Goal: Task Accomplishment & Management: Use online tool/utility

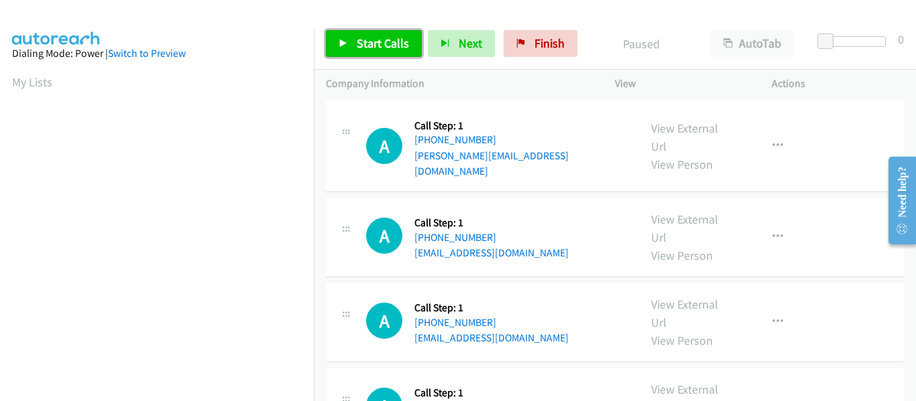
click at [349, 49] on link "Start Calls" at bounding box center [374, 43] width 96 height 27
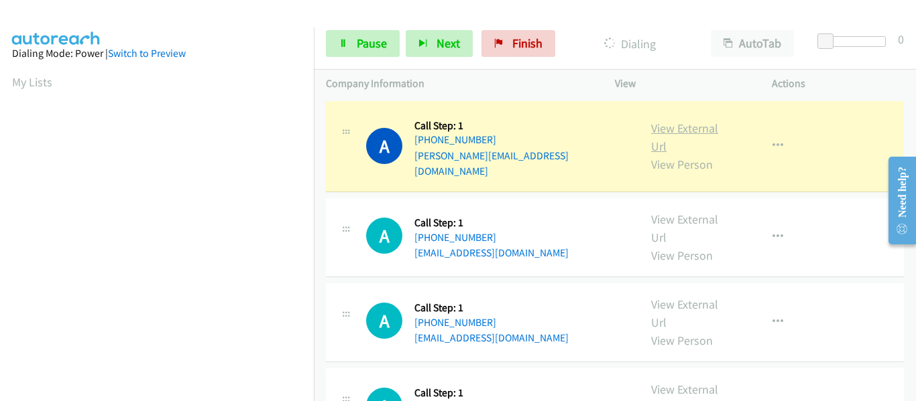
click at [676, 123] on link "View External Url" at bounding box center [684, 138] width 67 height 34
click at [772, 141] on icon "button" at bounding box center [777, 146] width 11 height 11
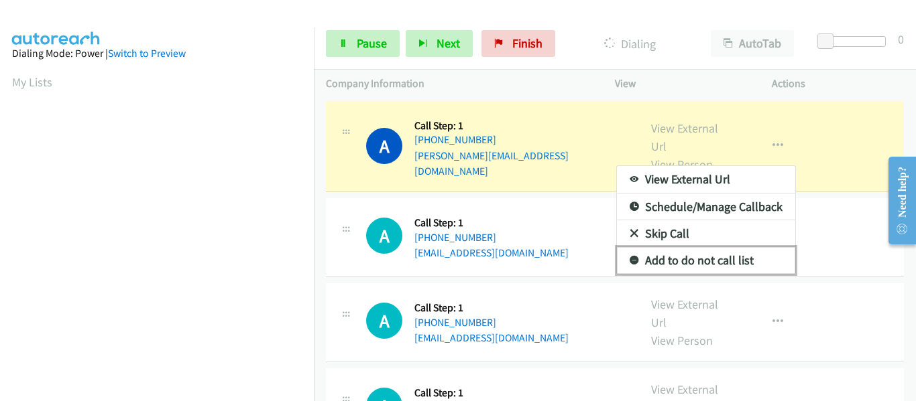
click at [710, 257] on link "Add to do not call list" at bounding box center [706, 260] width 178 height 27
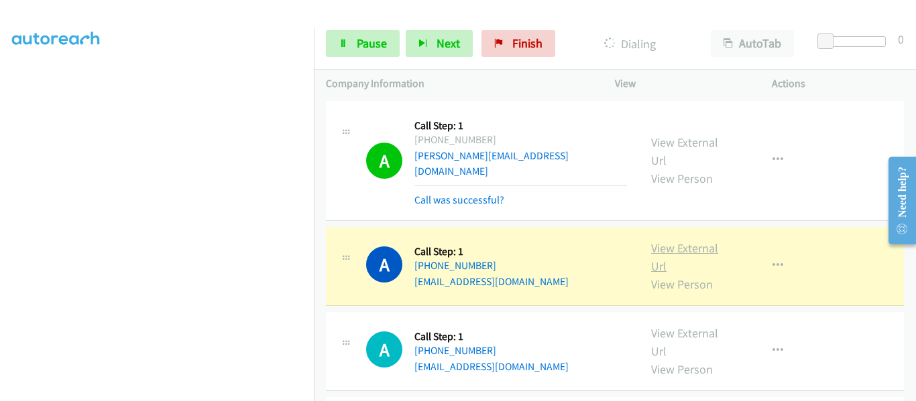
click at [686, 241] on link "View External Url" at bounding box center [684, 258] width 67 height 34
click at [347, 48] on link "Pause" at bounding box center [363, 43] width 74 height 27
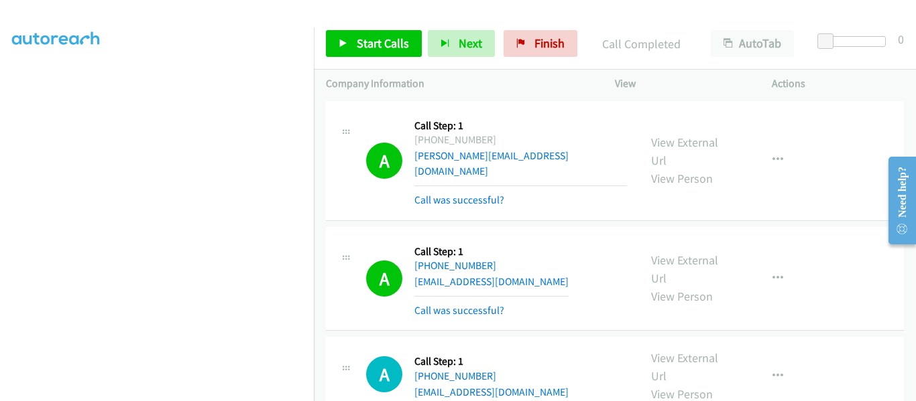
scroll to position [351, 0]
click at [340, 45] on icon at bounding box center [342, 44] width 9 height 9
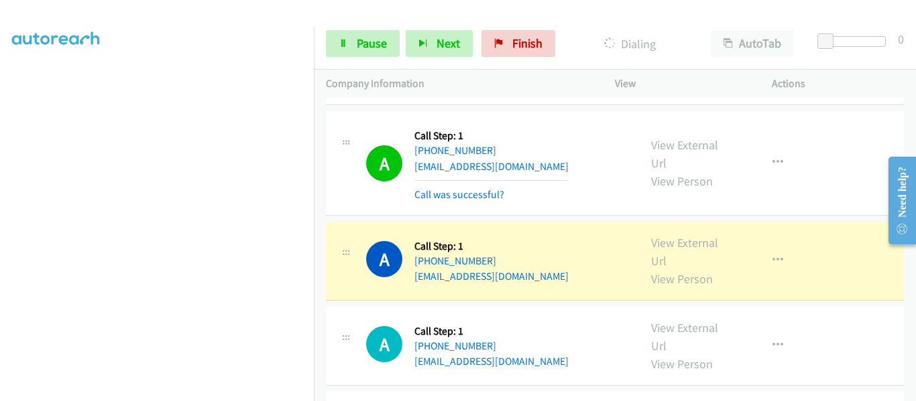
scroll to position [335, 0]
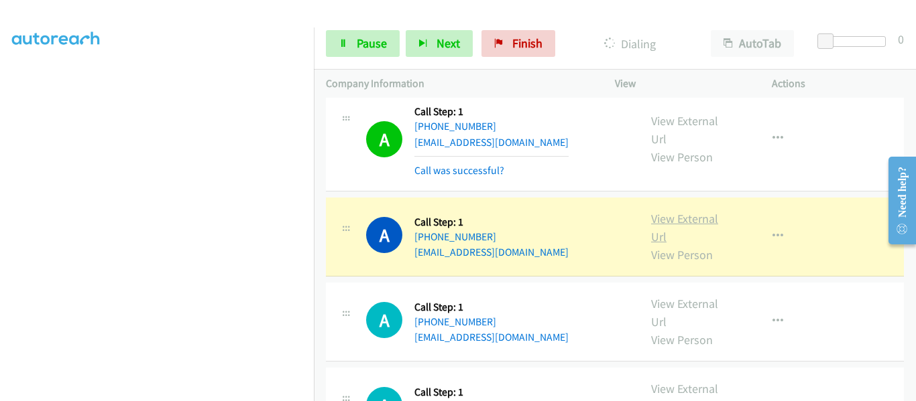
click at [670, 211] on link "View External Url" at bounding box center [684, 228] width 67 height 34
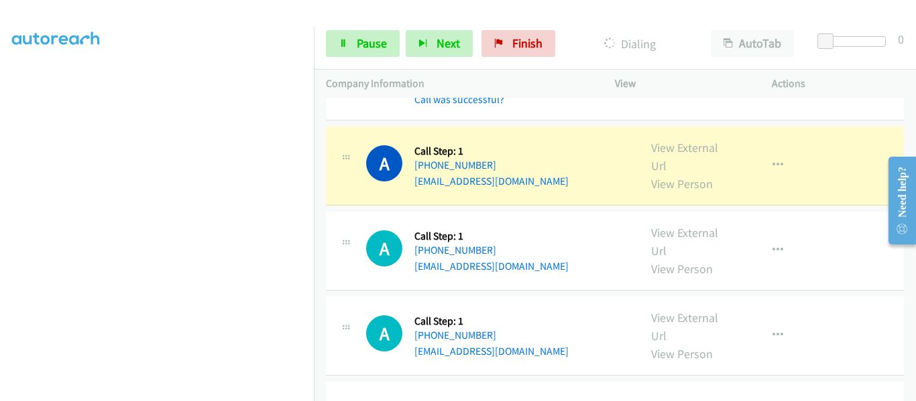
scroll to position [670, 0]
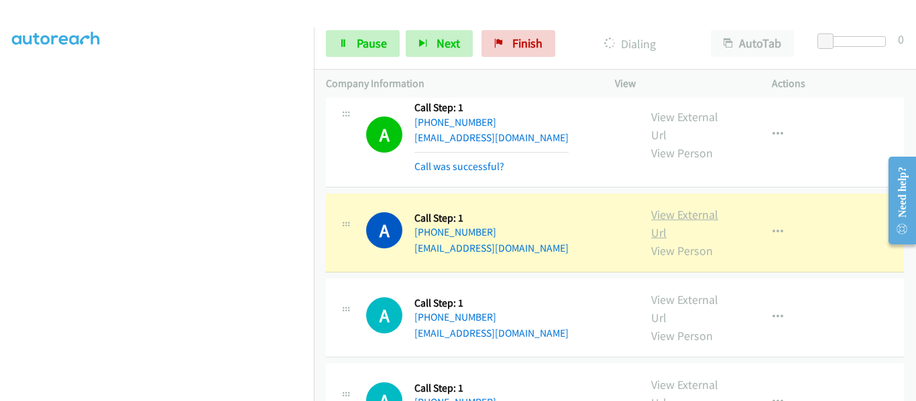
click at [685, 207] on link "View External Url" at bounding box center [684, 224] width 67 height 34
click at [772, 227] on icon "button" at bounding box center [777, 232] width 11 height 11
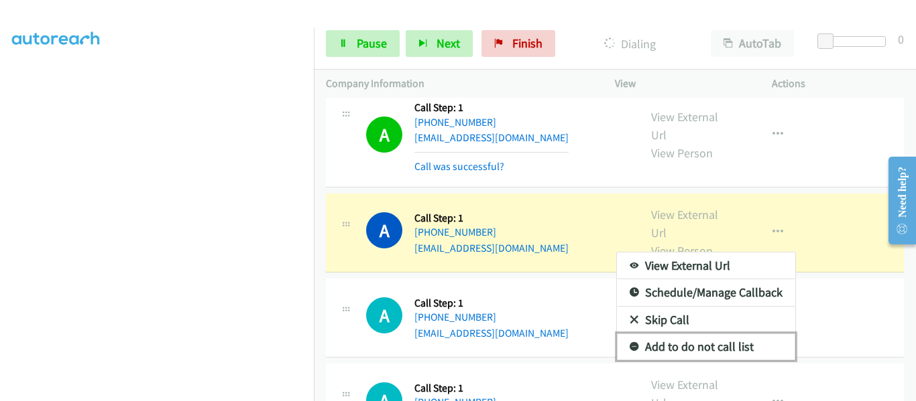
click at [727, 336] on link "Add to do not call list" at bounding box center [706, 347] width 178 height 27
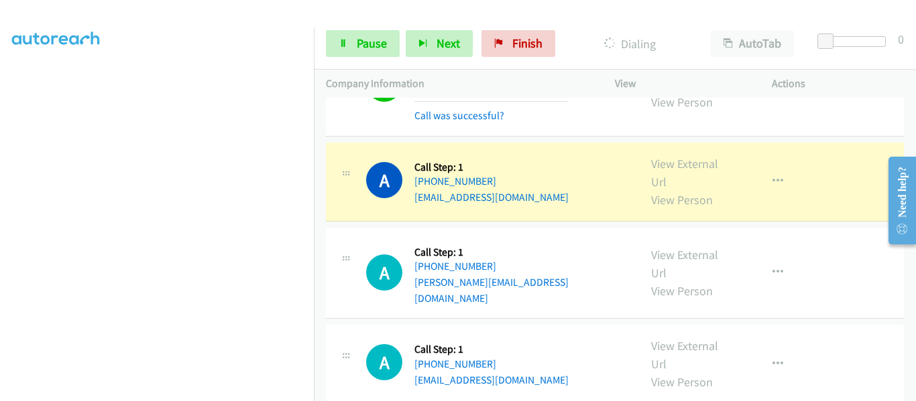
scroll to position [938, 0]
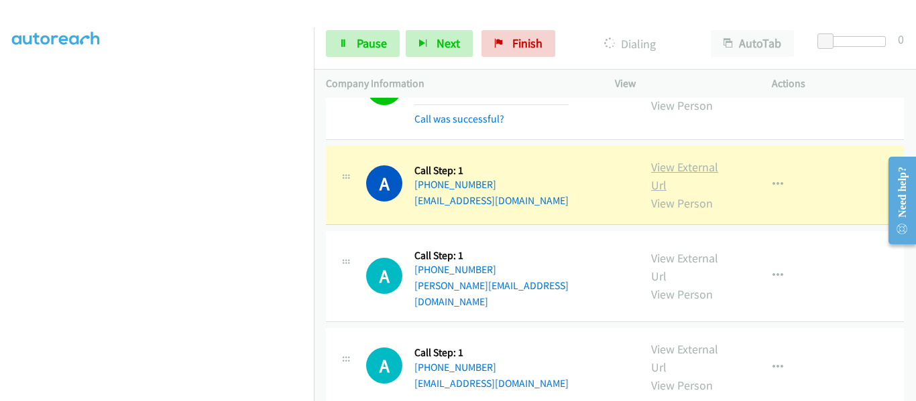
click at [689, 160] on link "View External Url" at bounding box center [684, 177] width 67 height 34
click at [349, 42] on link "Pause" at bounding box center [363, 43] width 74 height 27
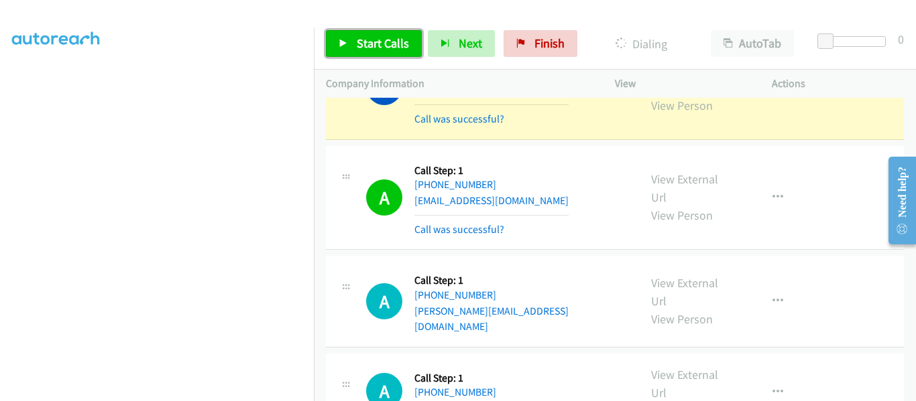
click at [348, 44] on link "Start Calls" at bounding box center [374, 43] width 96 height 27
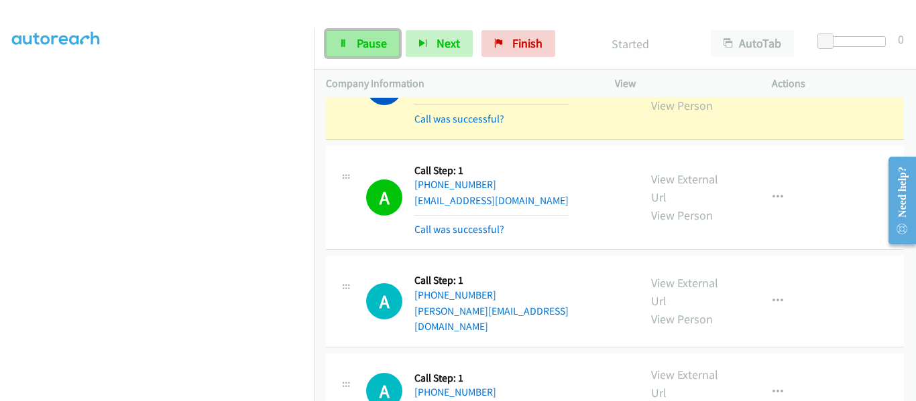
click at [345, 40] on icon at bounding box center [342, 44] width 9 height 9
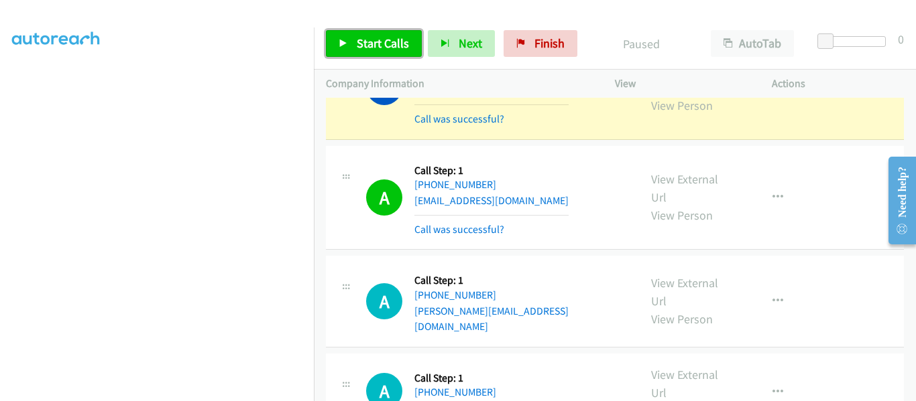
click at [336, 42] on link "Start Calls" at bounding box center [374, 43] width 96 height 27
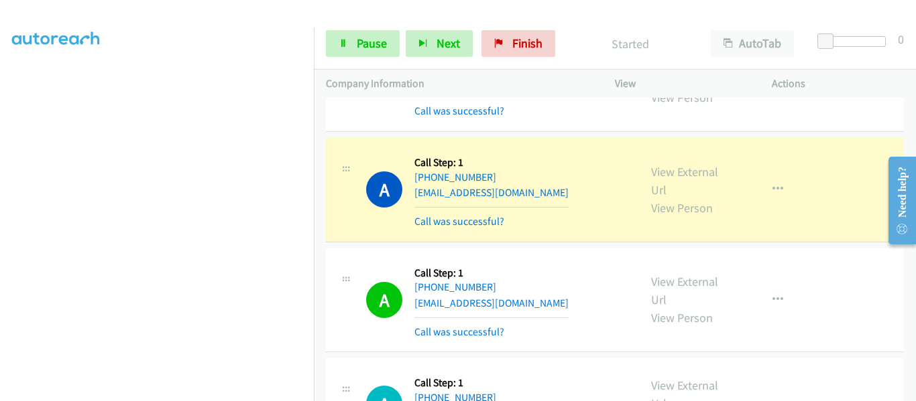
scroll to position [1005, 0]
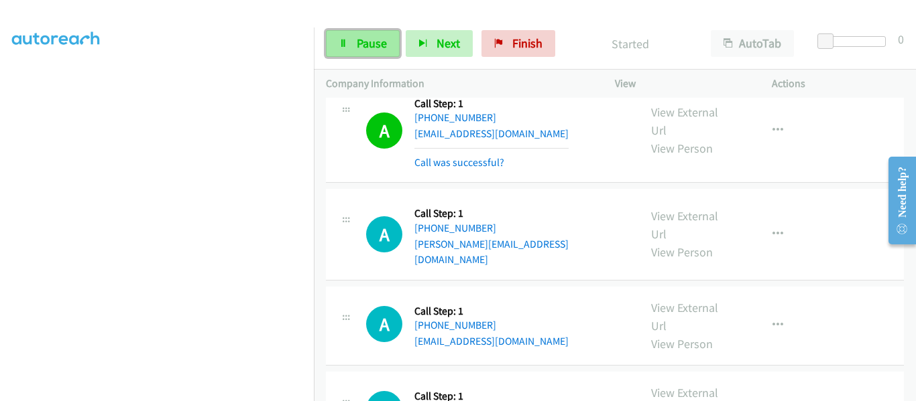
click at [345, 44] on icon at bounding box center [342, 44] width 9 height 9
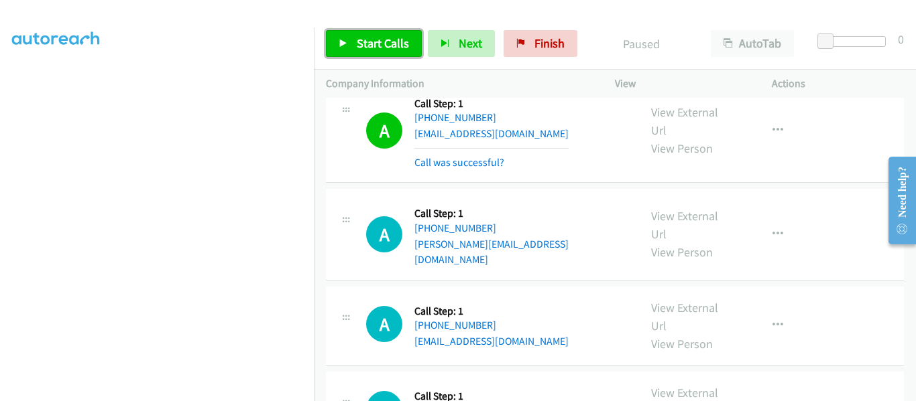
click at [333, 41] on link "Start Calls" at bounding box center [374, 43] width 96 height 27
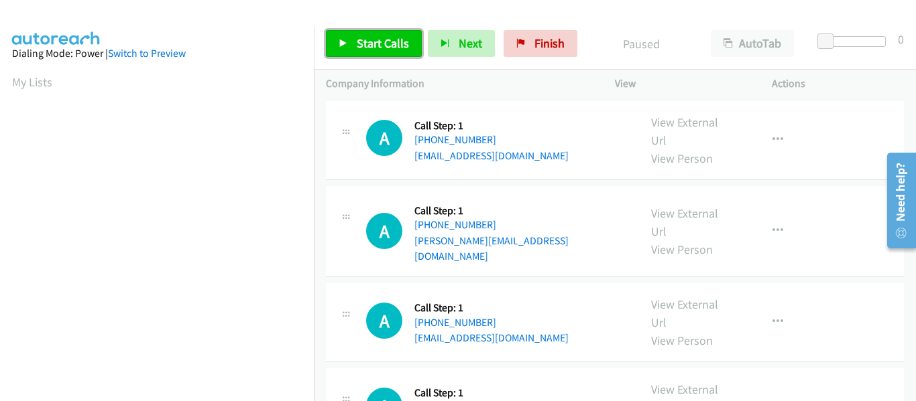
click at [339, 46] on icon at bounding box center [342, 44] width 9 height 9
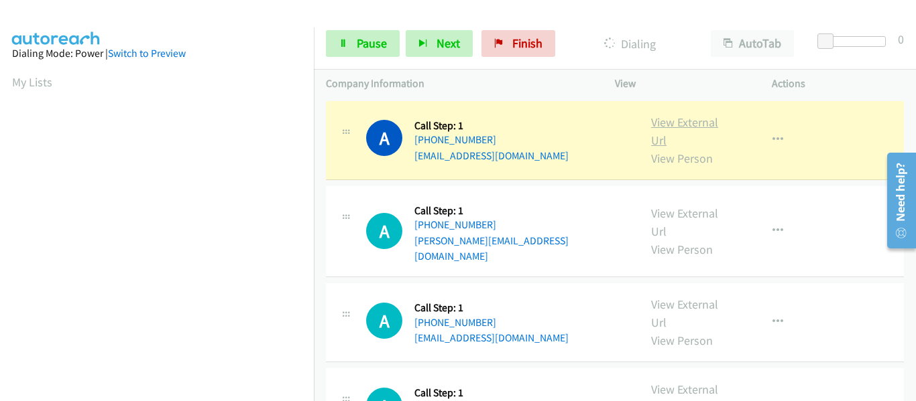
click at [682, 121] on link "View External Url" at bounding box center [684, 132] width 67 height 34
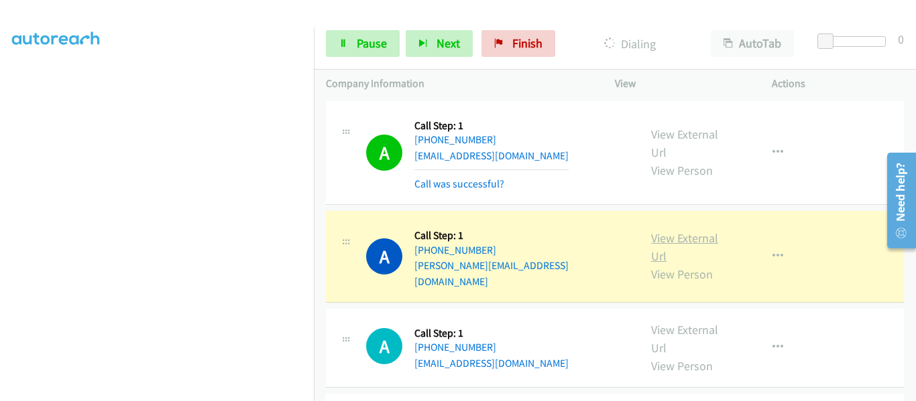
click at [680, 231] on link "View External Url" at bounding box center [684, 248] width 67 height 34
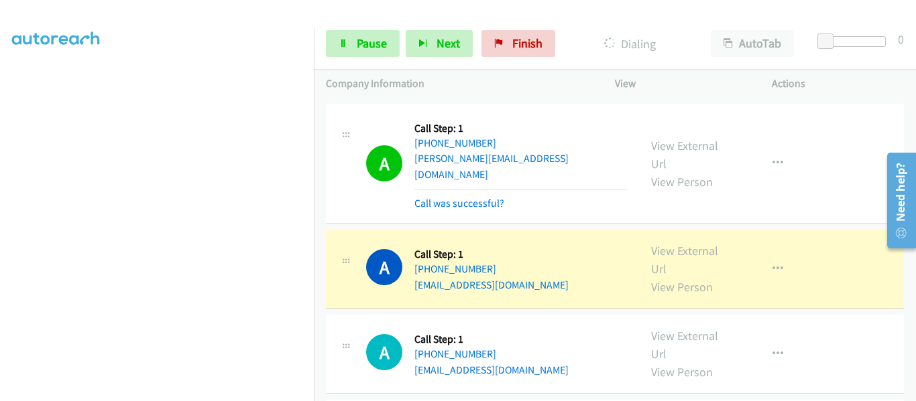
scroll to position [201, 0]
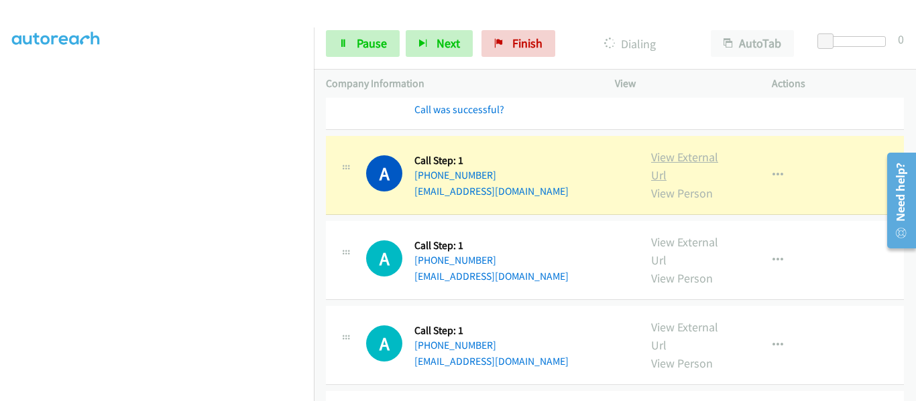
click at [670, 149] on link "View External Url" at bounding box center [684, 166] width 67 height 34
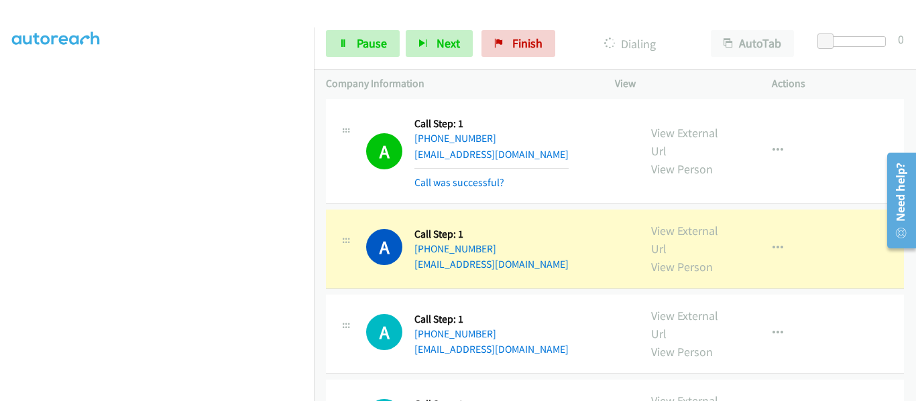
scroll to position [268, 0]
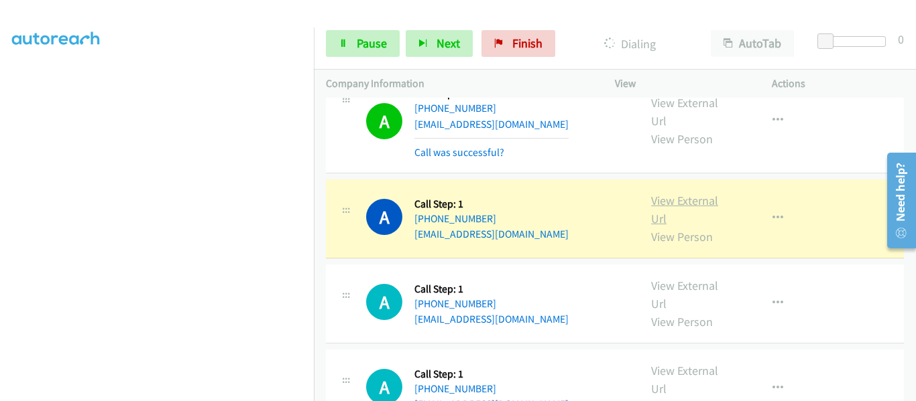
click at [686, 193] on link "View External Url" at bounding box center [684, 210] width 67 height 34
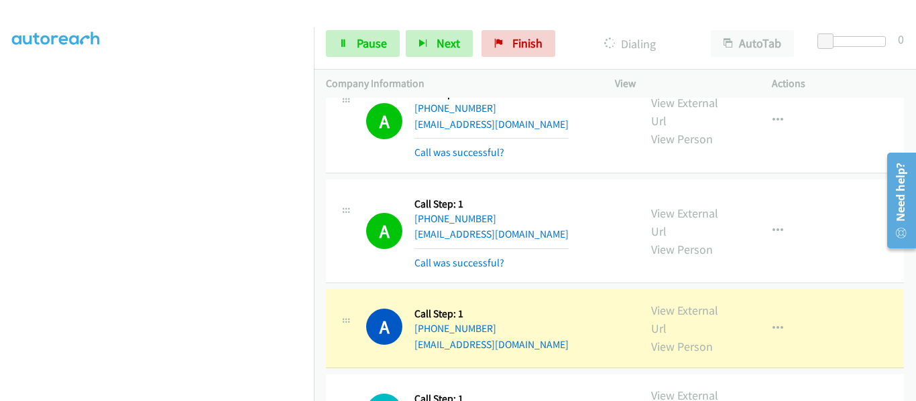
scroll to position [402, 0]
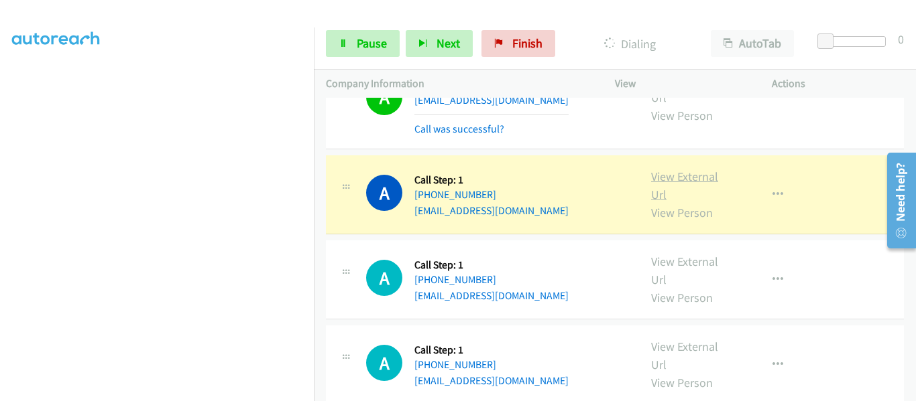
click at [684, 169] on link "View External Url" at bounding box center [684, 186] width 67 height 34
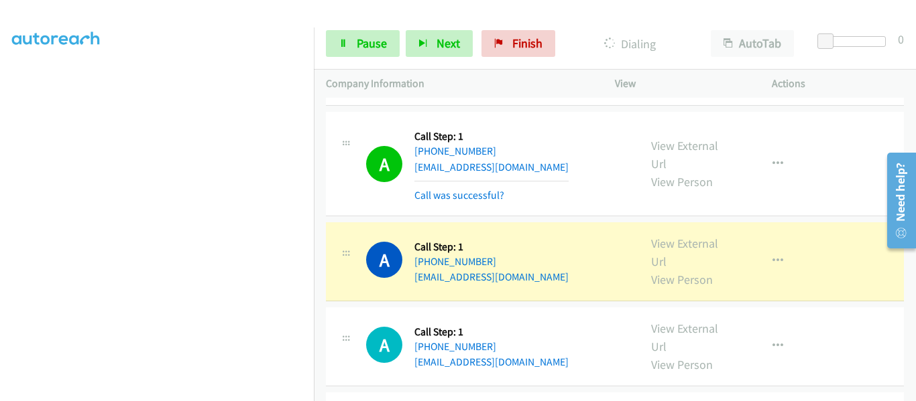
scroll to position [469, 0]
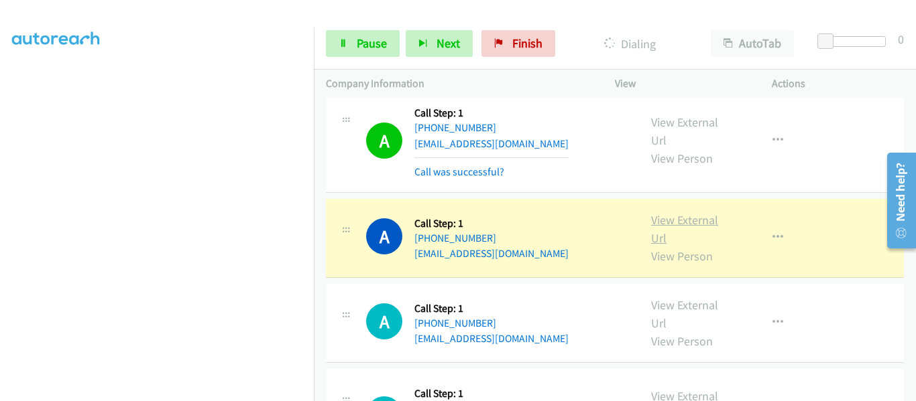
click at [674, 212] on link "View External Url" at bounding box center [684, 229] width 67 height 34
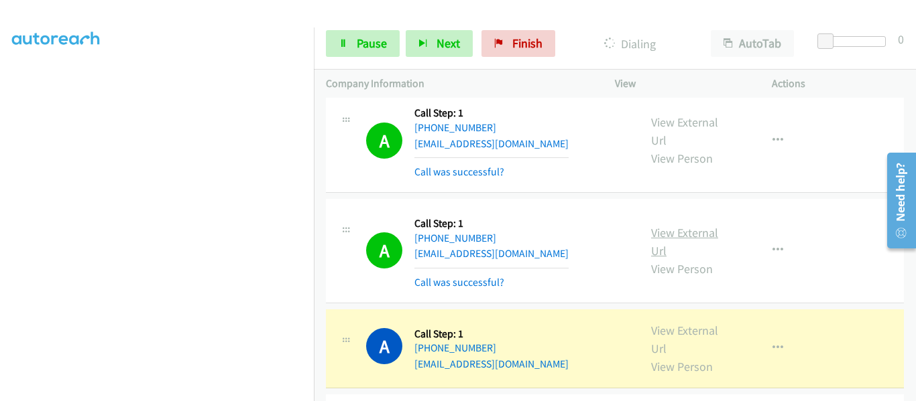
scroll to position [351, 0]
click at [351, 42] on link "Pause" at bounding box center [363, 43] width 74 height 27
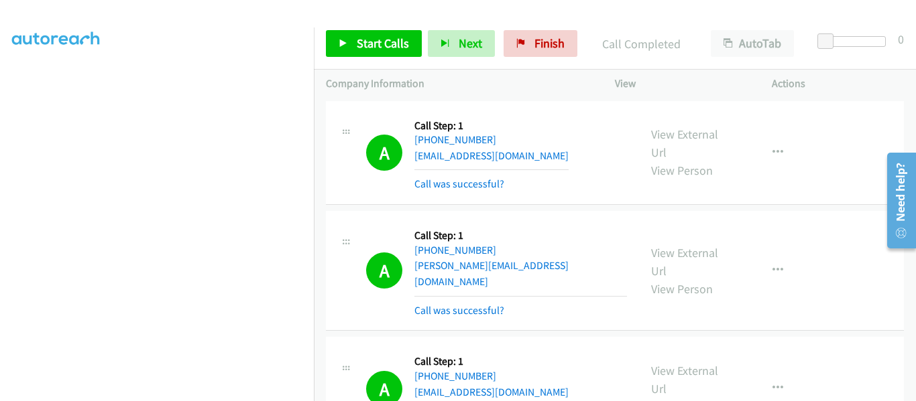
scroll to position [536, 0]
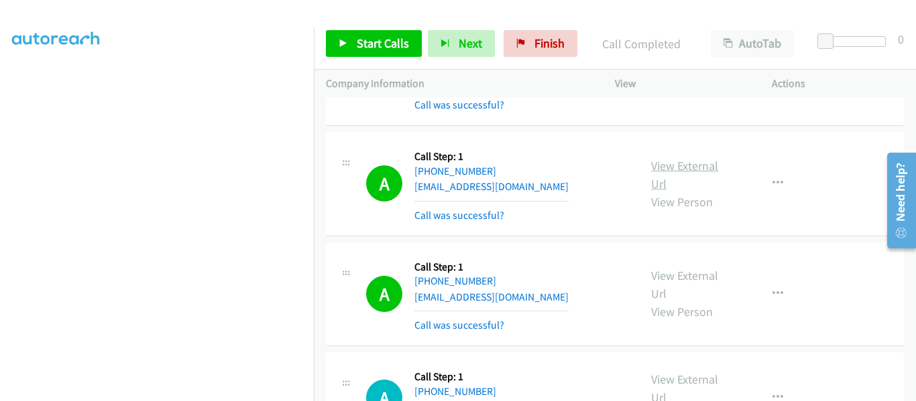
click at [672, 158] on link "View External Url" at bounding box center [684, 175] width 67 height 34
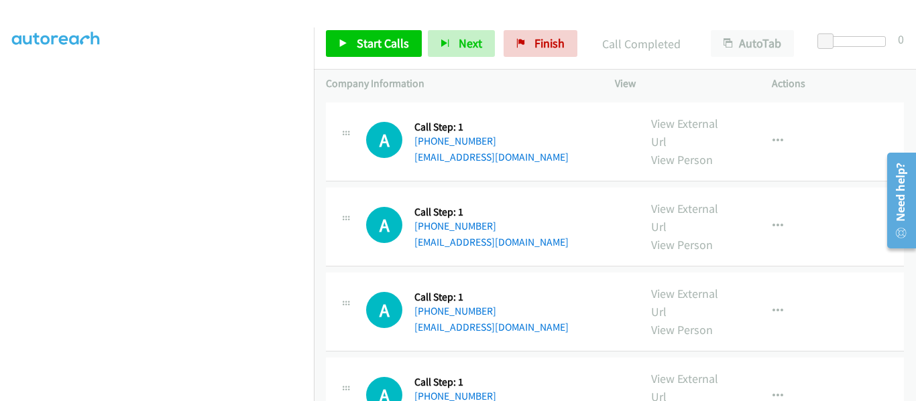
scroll to position [1422, 0]
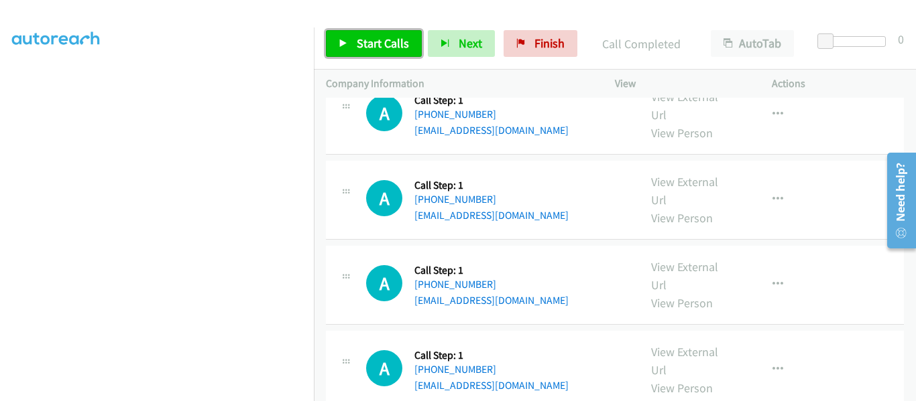
click at [349, 42] on link "Start Calls" at bounding box center [374, 43] width 96 height 27
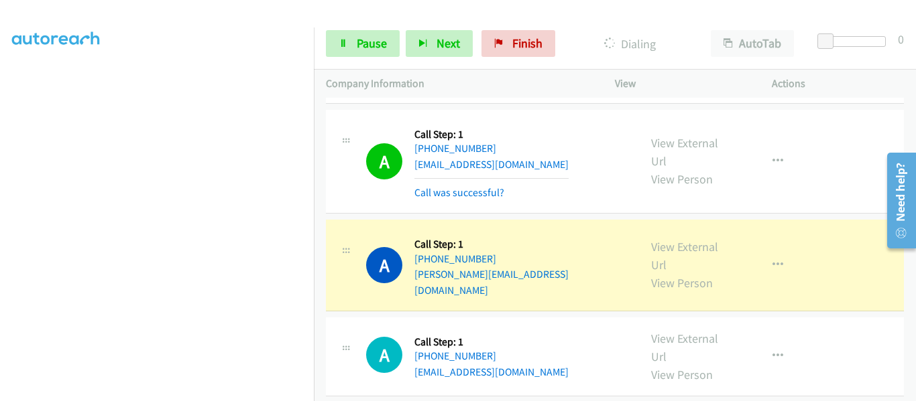
scroll to position [684, 0]
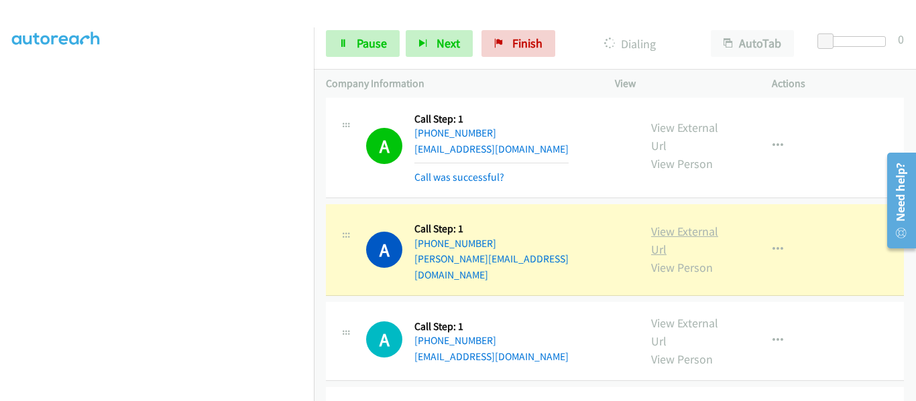
click at [696, 224] on link "View External Url" at bounding box center [684, 241] width 67 height 34
click at [772, 245] on icon "button" at bounding box center [777, 250] width 11 height 11
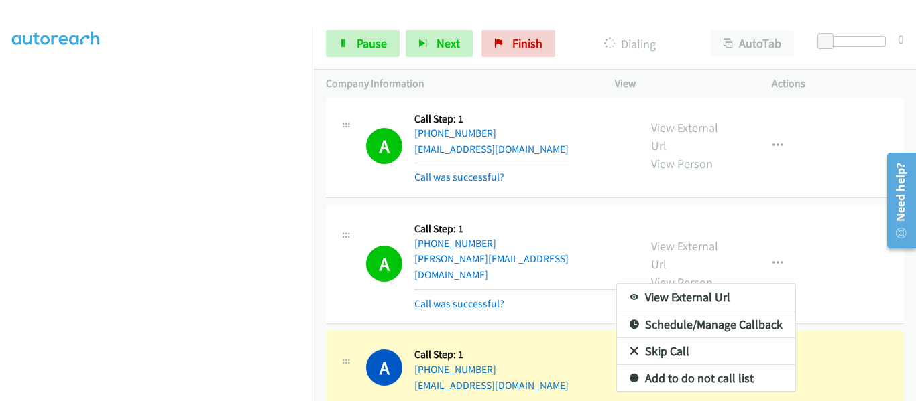
click at [554, 345] on div at bounding box center [458, 200] width 916 height 401
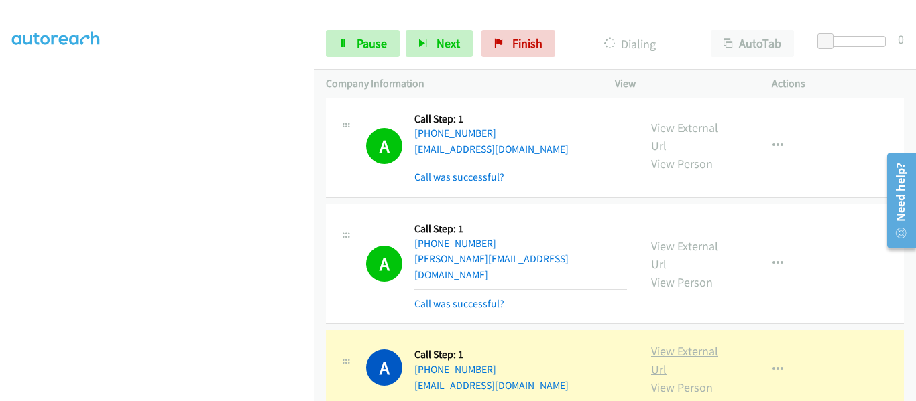
click at [684, 344] on link "View External Url" at bounding box center [684, 361] width 67 height 34
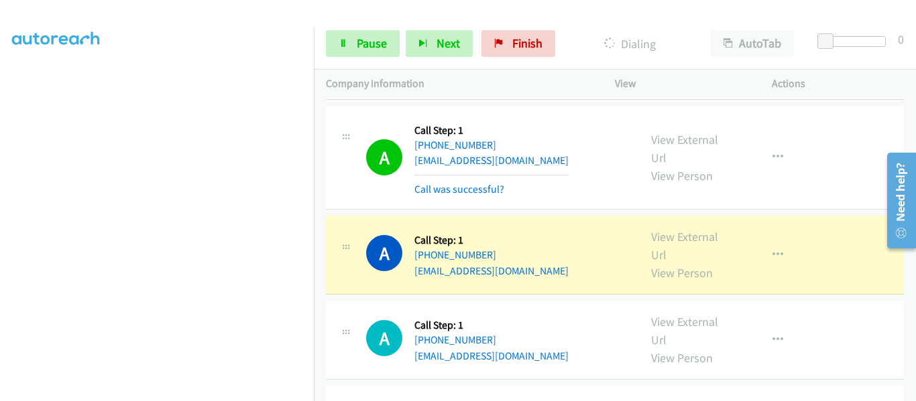
scroll to position [1086, 0]
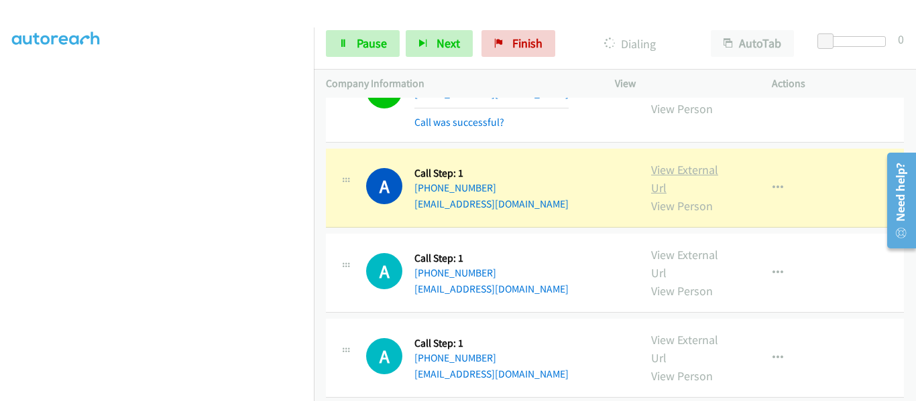
click at [690, 162] on link "View External Url" at bounding box center [684, 179] width 67 height 34
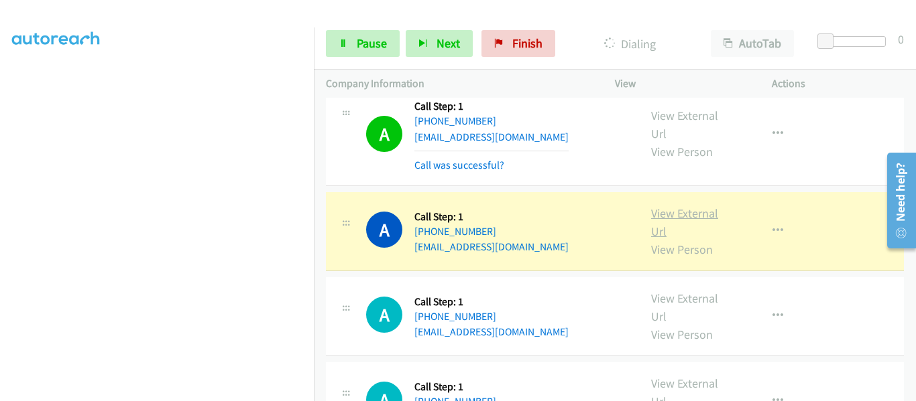
click at [684, 206] on link "View External Url" at bounding box center [684, 223] width 67 height 34
click at [359, 46] on span "Pause" at bounding box center [372, 43] width 30 height 15
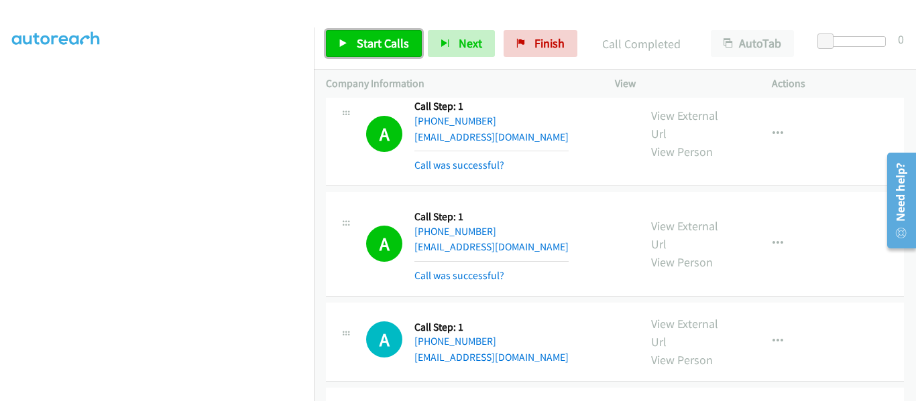
click at [347, 45] on icon at bounding box center [342, 44] width 9 height 9
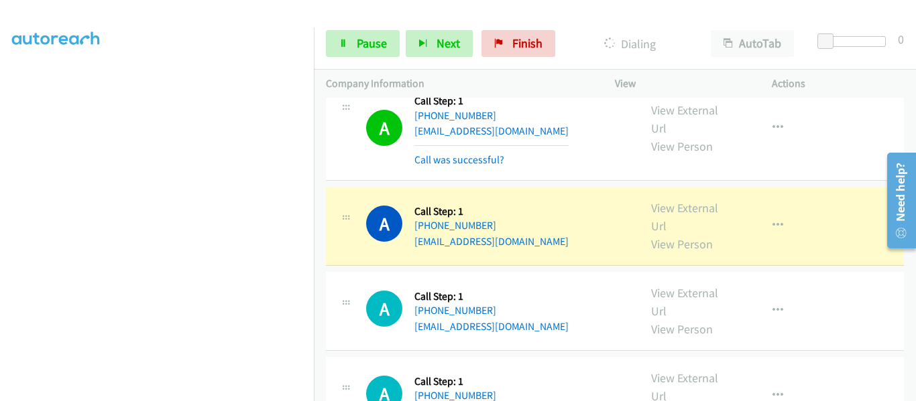
scroll to position [1288, 0]
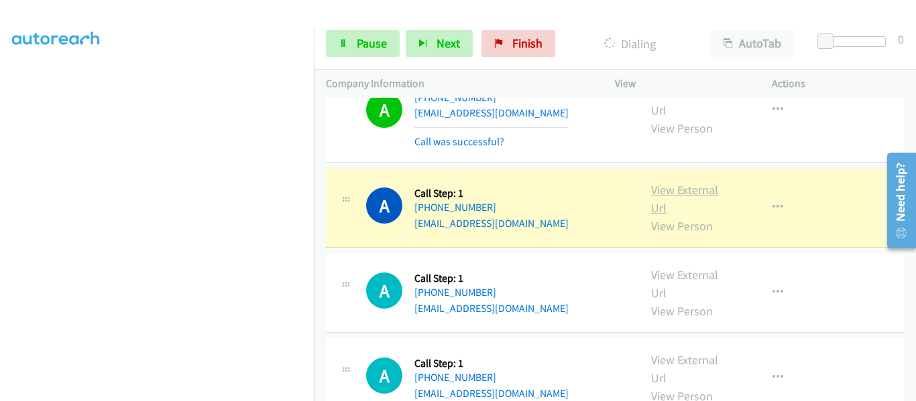
click at [680, 182] on link "View External Url" at bounding box center [684, 199] width 67 height 34
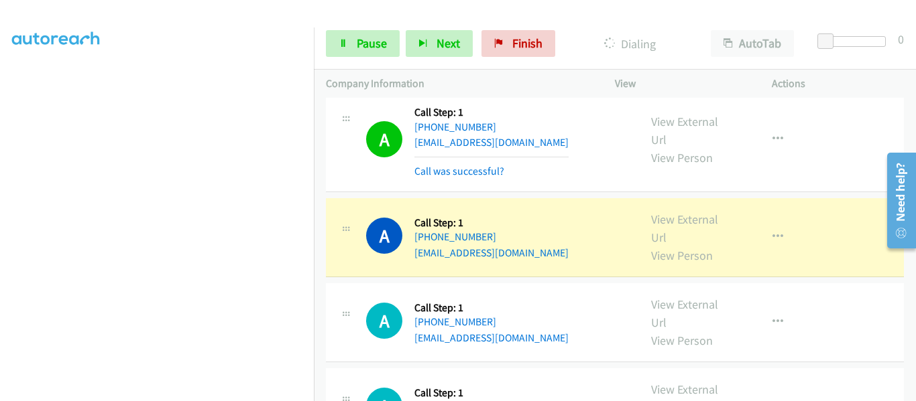
scroll to position [1556, 0]
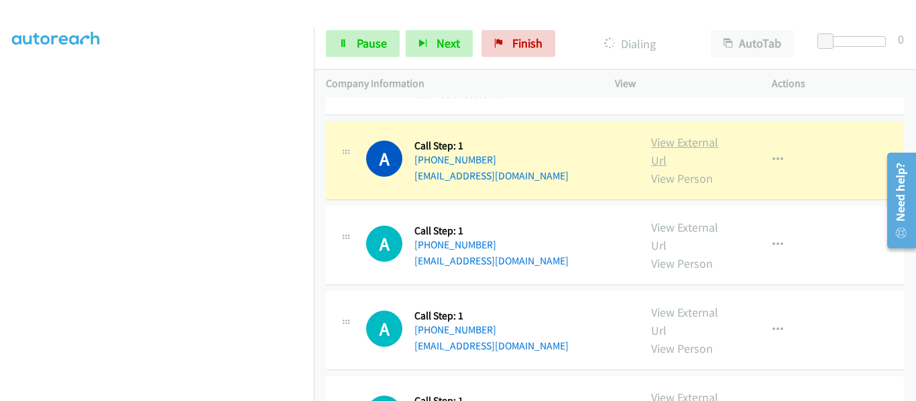
click at [686, 135] on link "View External Url" at bounding box center [684, 152] width 67 height 34
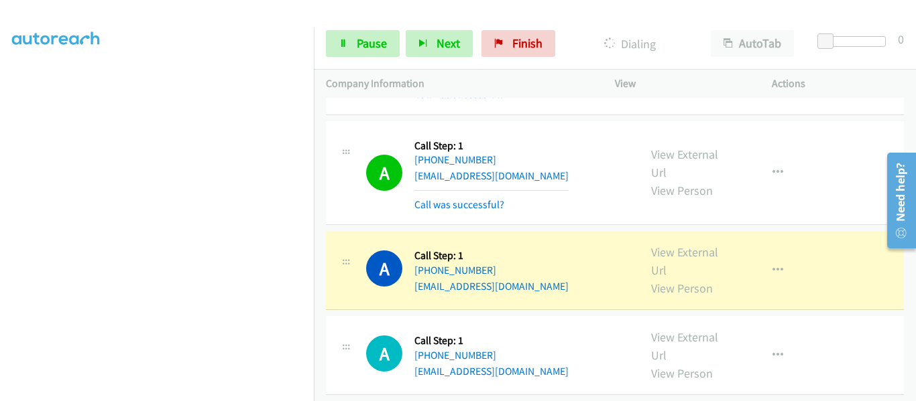
scroll to position [1623, 0]
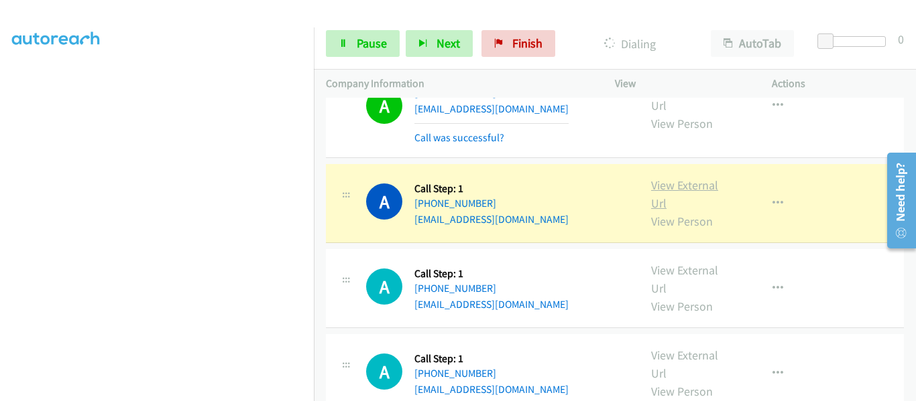
click at [678, 178] on link "View External Url" at bounding box center [684, 195] width 67 height 34
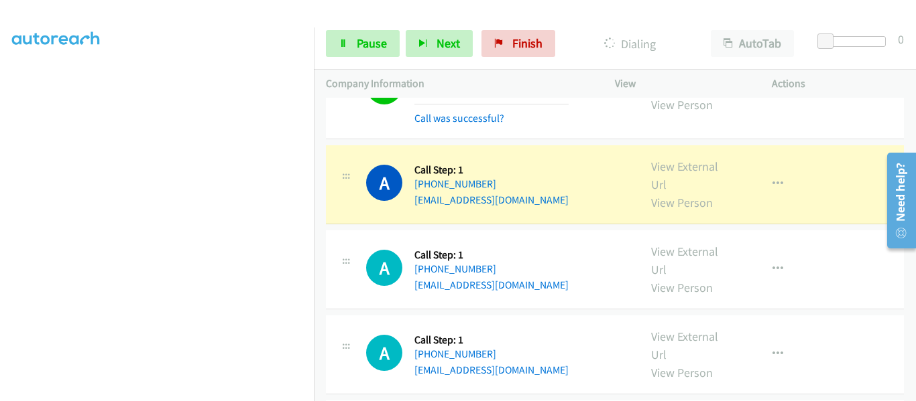
scroll to position [1757, 0]
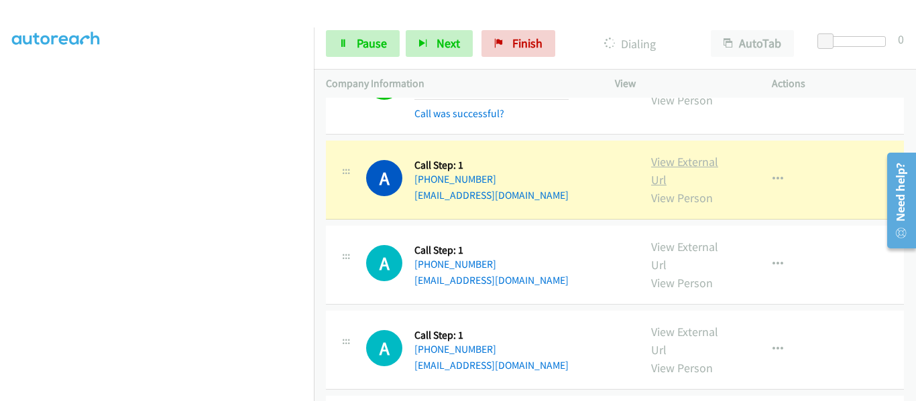
click at [686, 154] on link "View External Url" at bounding box center [684, 171] width 67 height 34
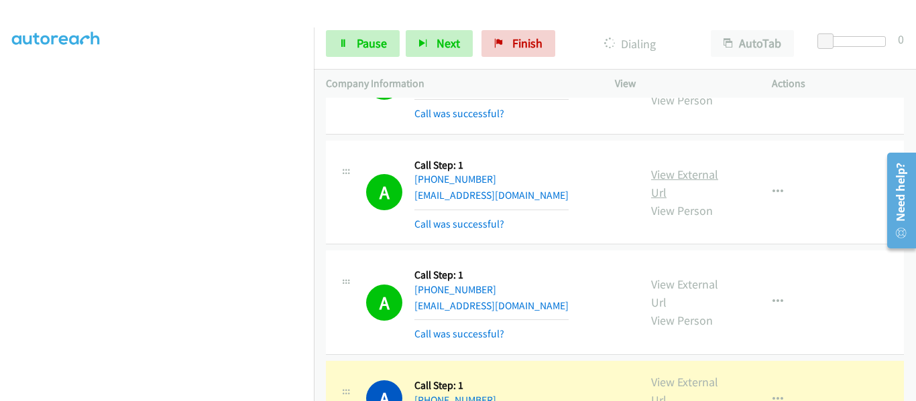
scroll to position [351, 0]
click at [349, 44] on link "Pause" at bounding box center [363, 43] width 74 height 27
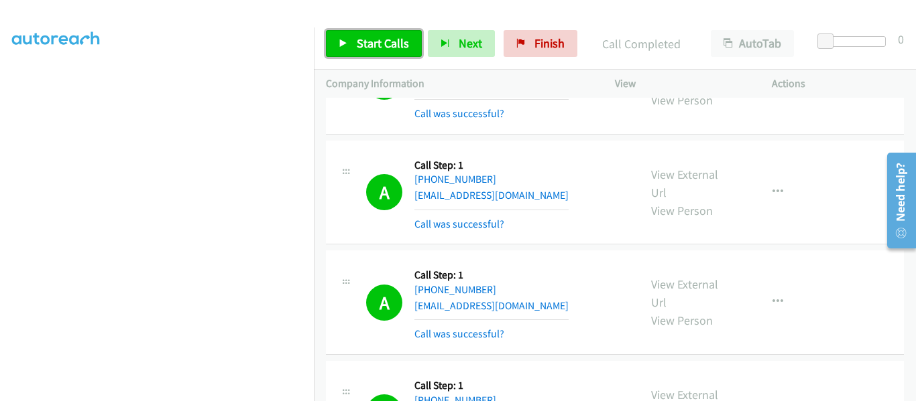
click at [344, 44] on icon at bounding box center [342, 44] width 9 height 9
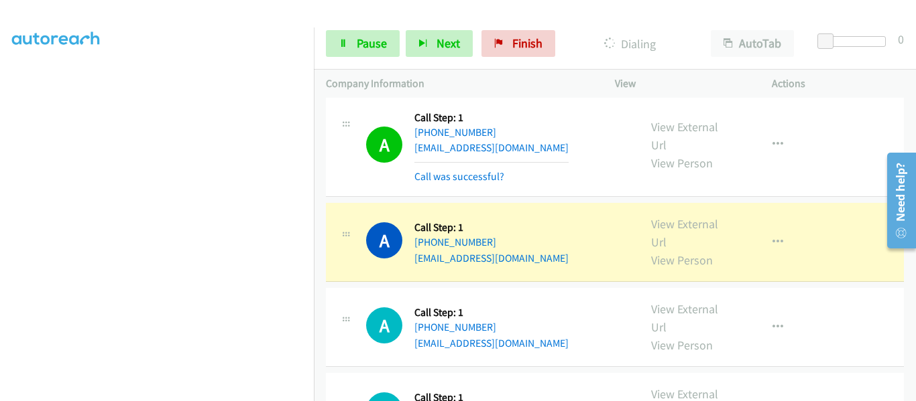
scroll to position [2092, 0]
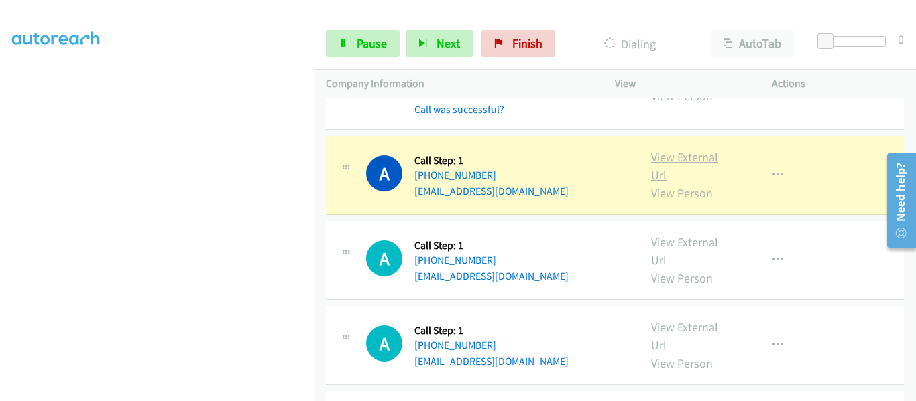
click at [692, 149] on link "View External Url" at bounding box center [684, 166] width 67 height 34
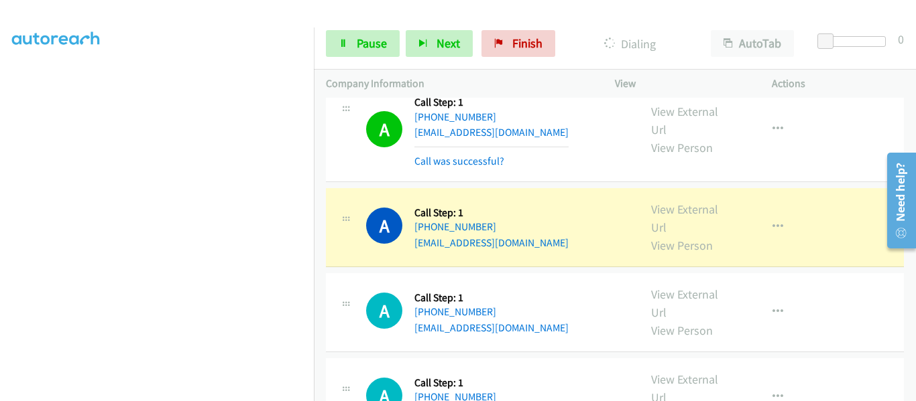
scroll to position [2293, 0]
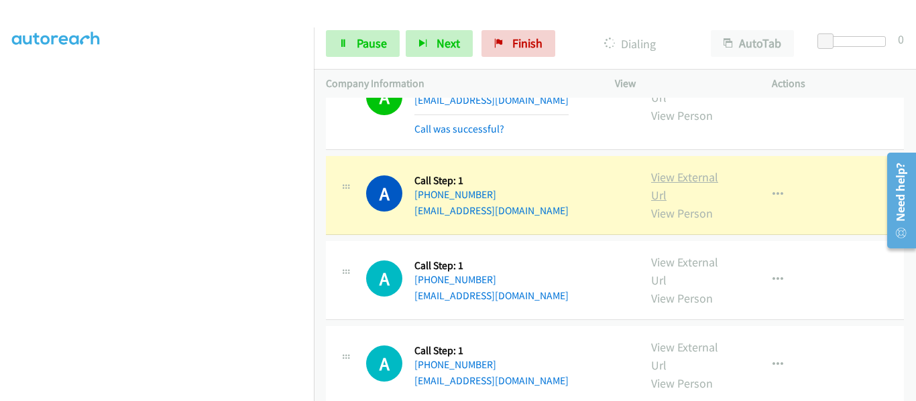
click at [684, 170] on link "View External Url" at bounding box center [684, 187] width 67 height 34
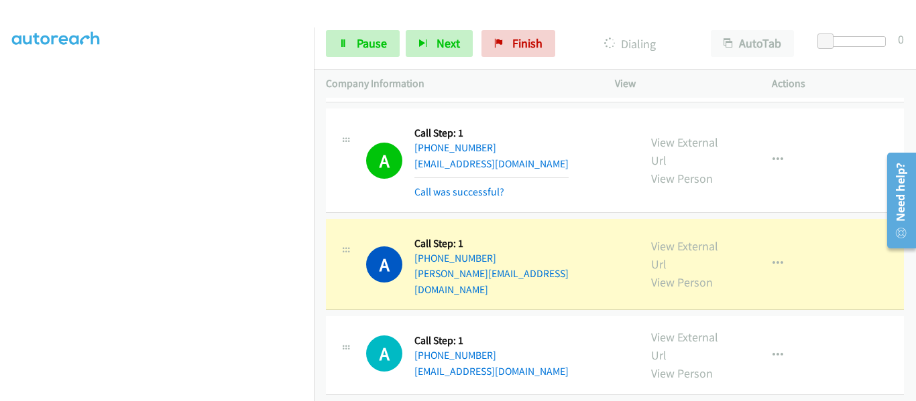
scroll to position [2695, 0]
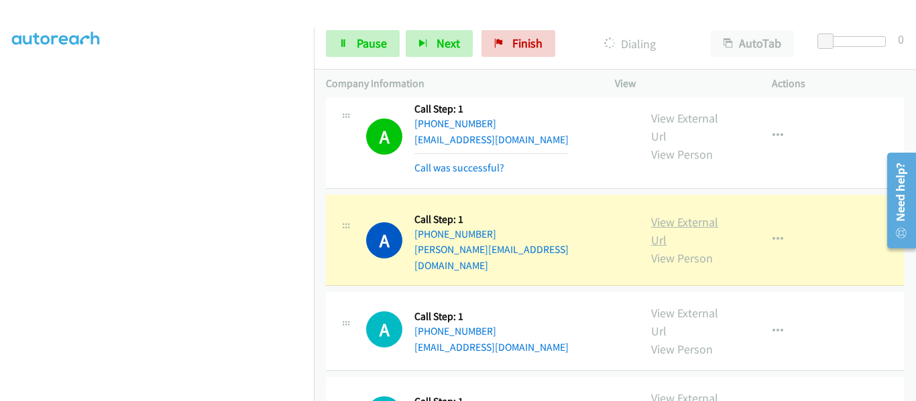
click at [674, 214] on link "View External Url" at bounding box center [684, 231] width 67 height 34
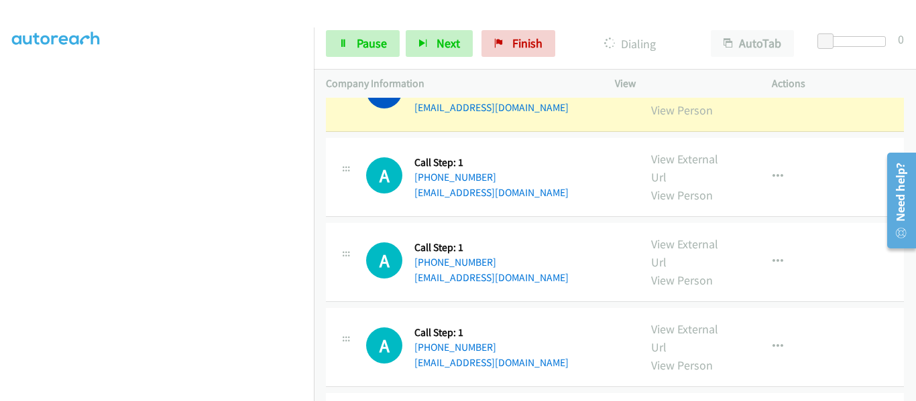
scroll to position [2989, 0]
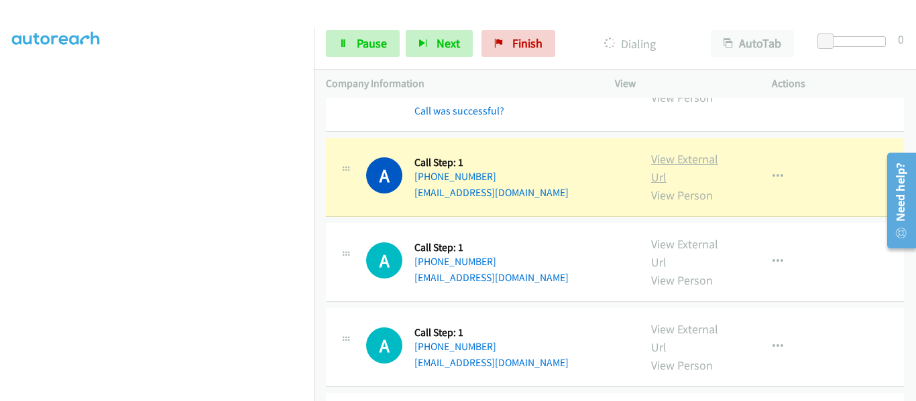
click at [656, 151] on link "View External Url" at bounding box center [684, 168] width 67 height 34
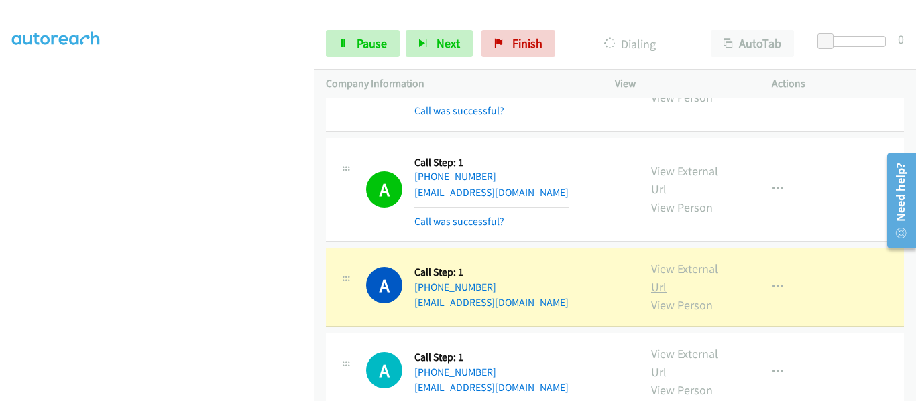
click at [684, 261] on link "View External Url" at bounding box center [684, 278] width 67 height 34
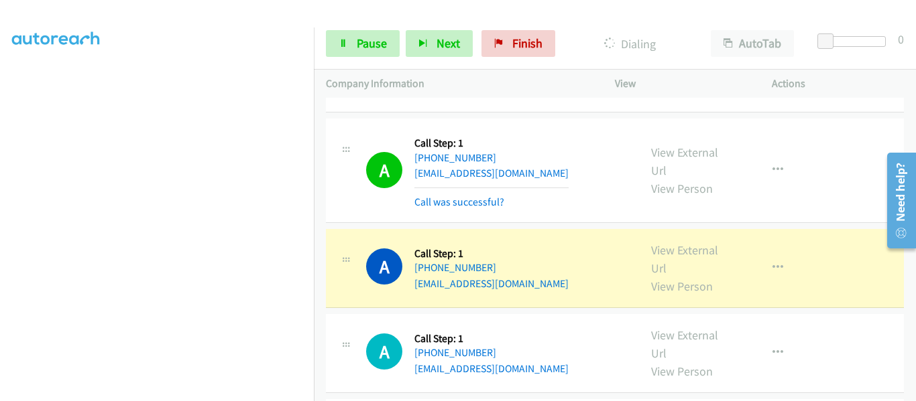
scroll to position [3123, 0]
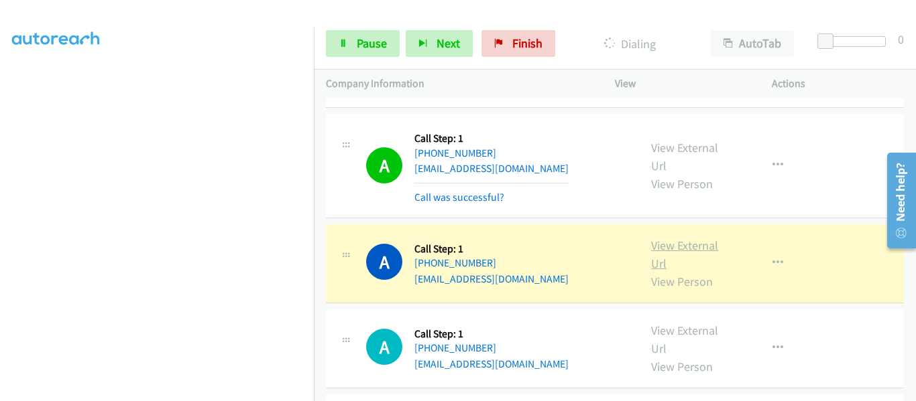
click at [672, 238] on link "View External Url" at bounding box center [684, 255] width 67 height 34
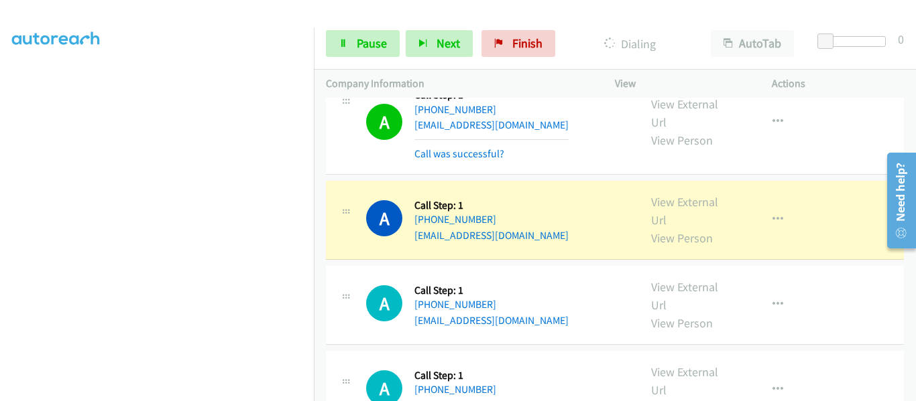
scroll to position [3190, 0]
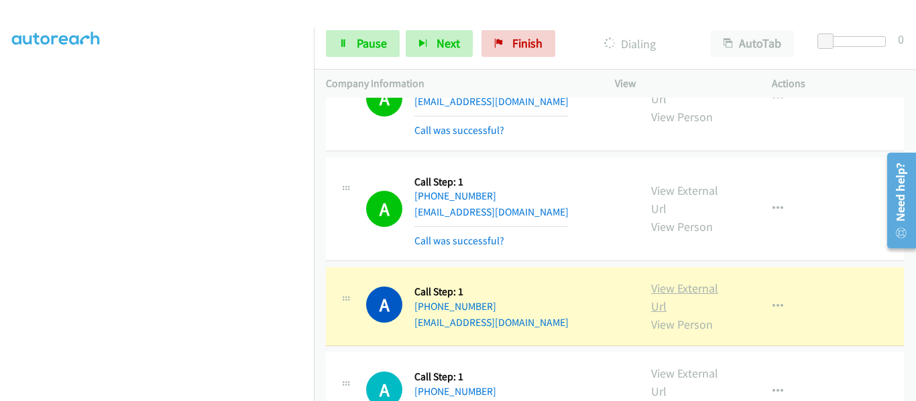
click at [670, 281] on link "View External Url" at bounding box center [684, 298] width 67 height 34
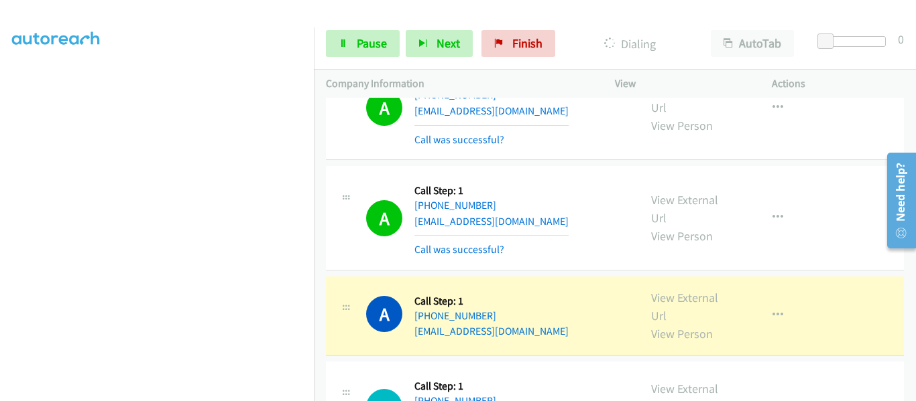
scroll to position [3391, 0]
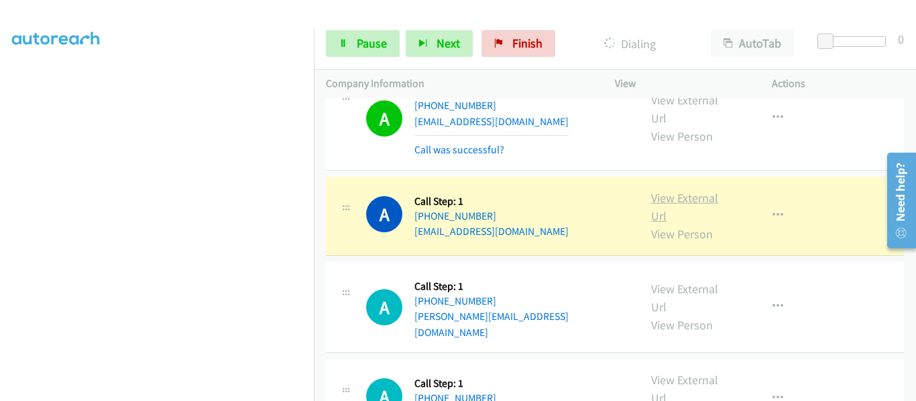
click at [681, 190] on link "View External Url" at bounding box center [684, 207] width 67 height 34
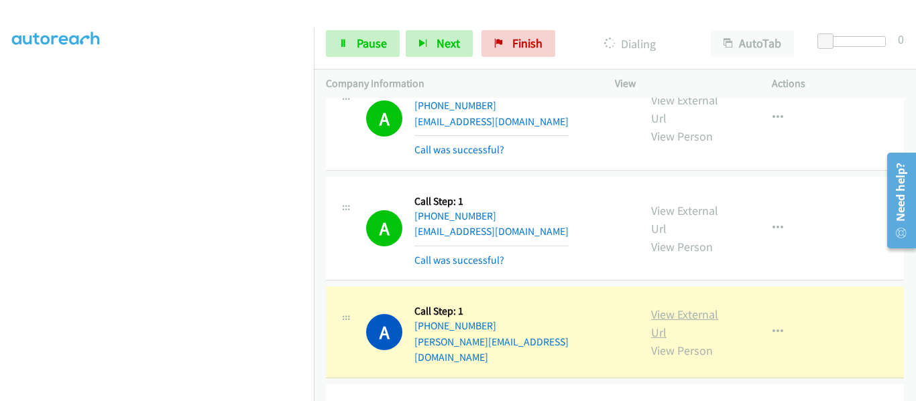
click at [676, 307] on link "View External Url" at bounding box center [684, 324] width 67 height 34
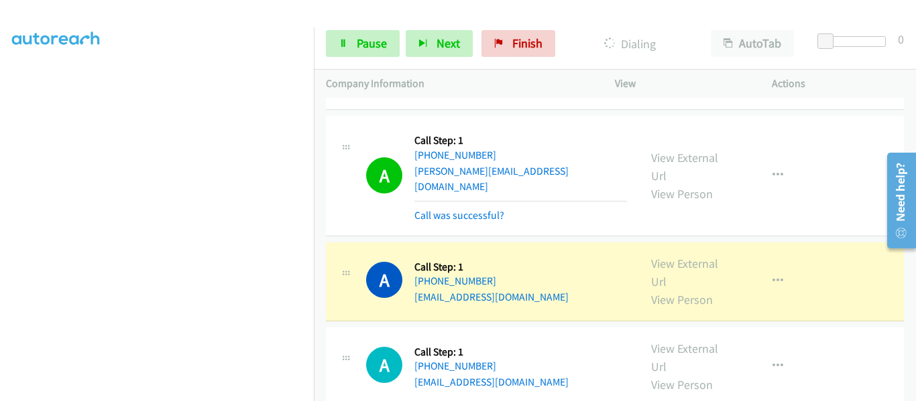
scroll to position [3592, 0]
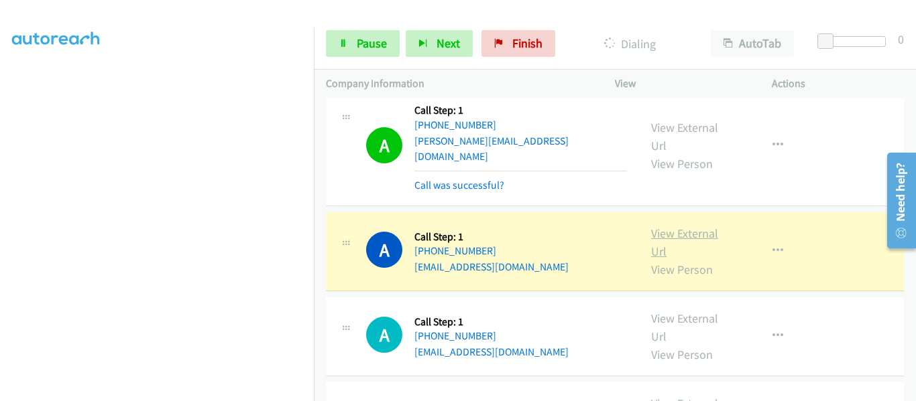
click at [686, 226] on link "View External Url" at bounding box center [684, 243] width 67 height 34
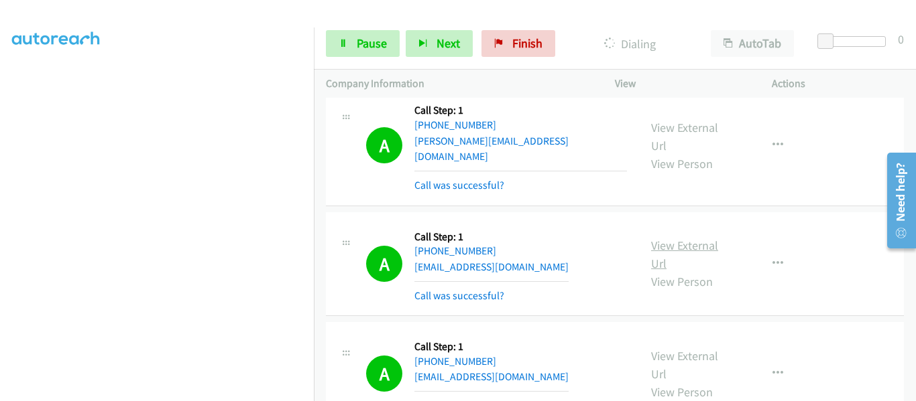
scroll to position [351, 0]
click at [357, 50] on span "Pause" at bounding box center [372, 43] width 30 height 15
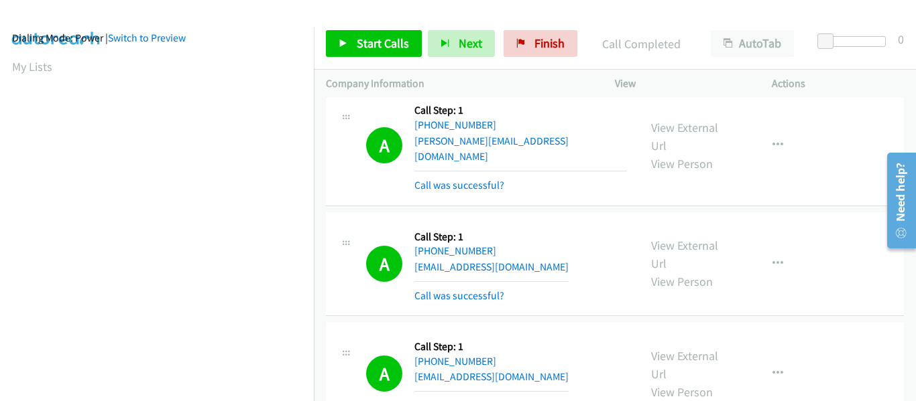
scroll to position [0, 0]
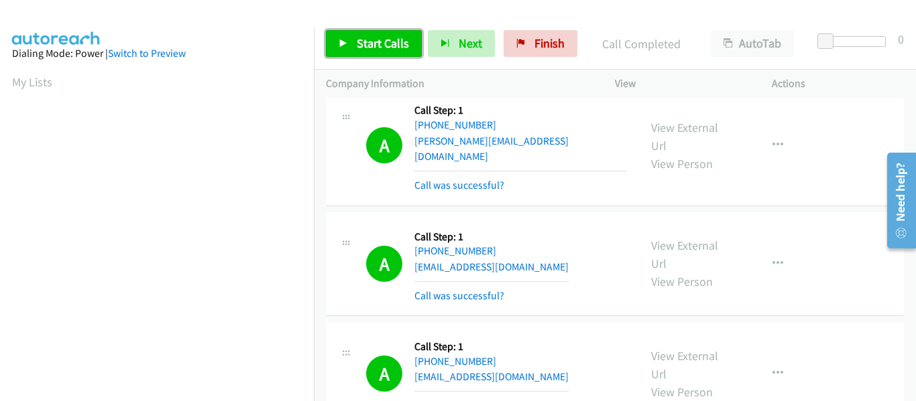
click at [334, 38] on link "Start Calls" at bounding box center [374, 43] width 96 height 27
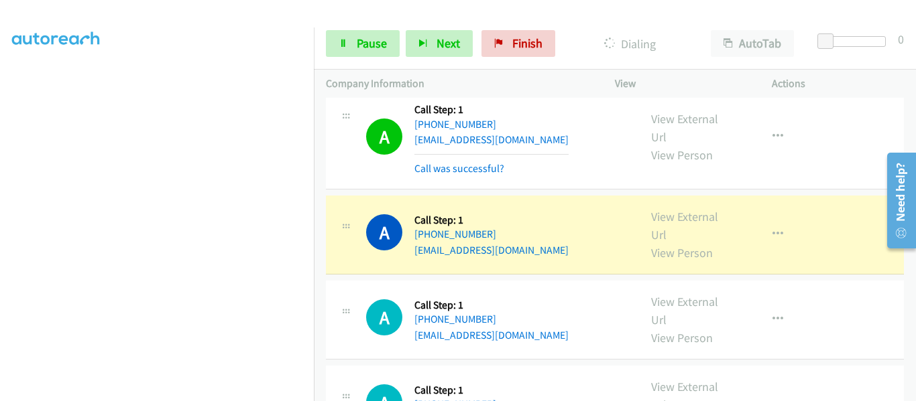
scroll to position [4396, 0]
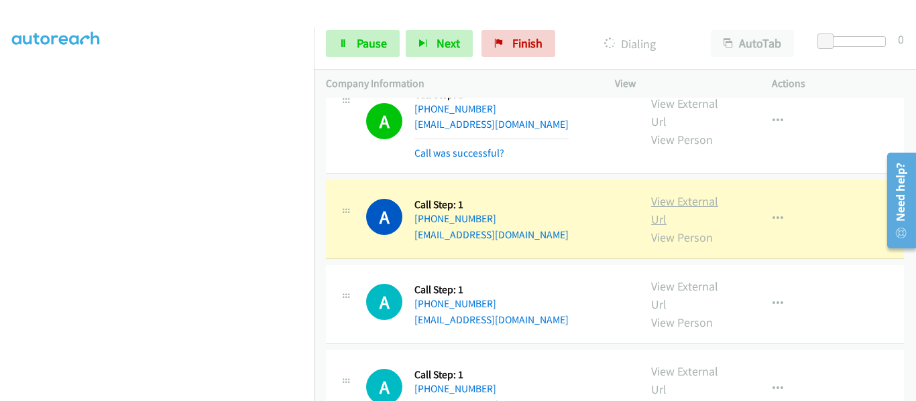
click at [664, 194] on link "View External Url" at bounding box center [684, 211] width 67 height 34
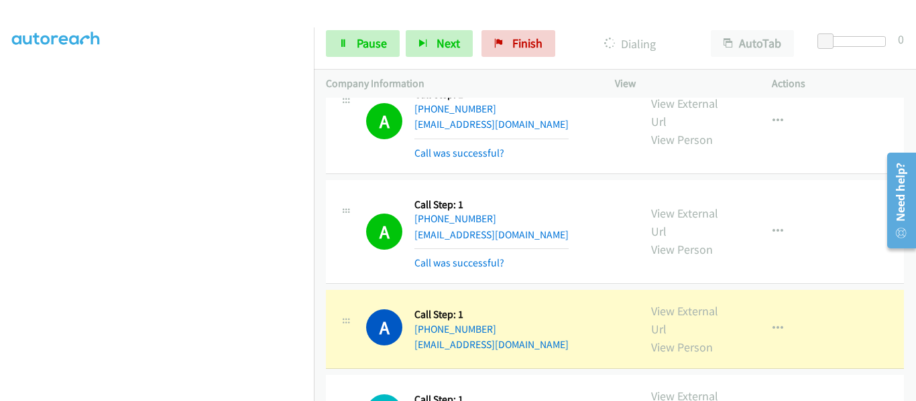
scroll to position [4463, 0]
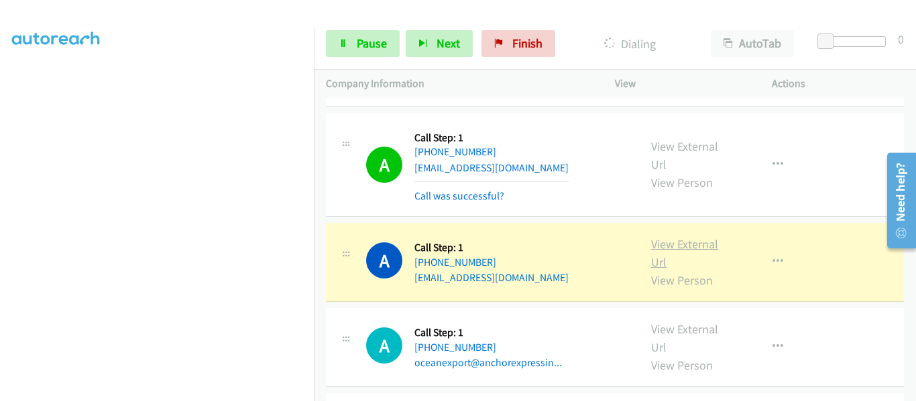
click at [705, 237] on link "View External Url" at bounding box center [684, 254] width 67 height 34
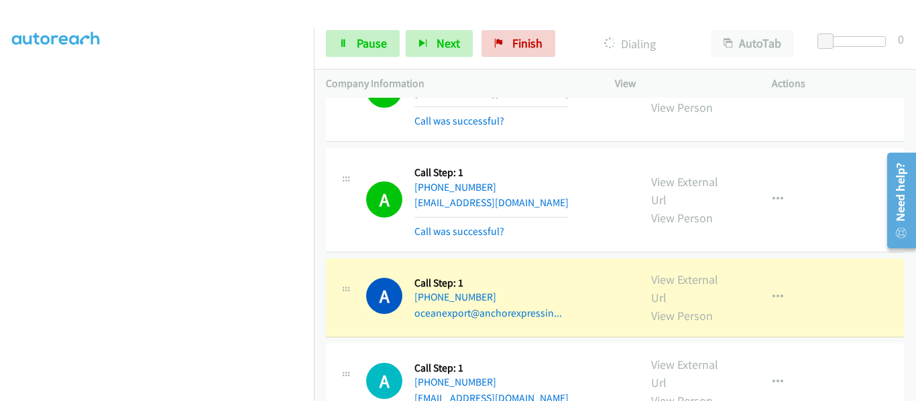
scroll to position [4597, 0]
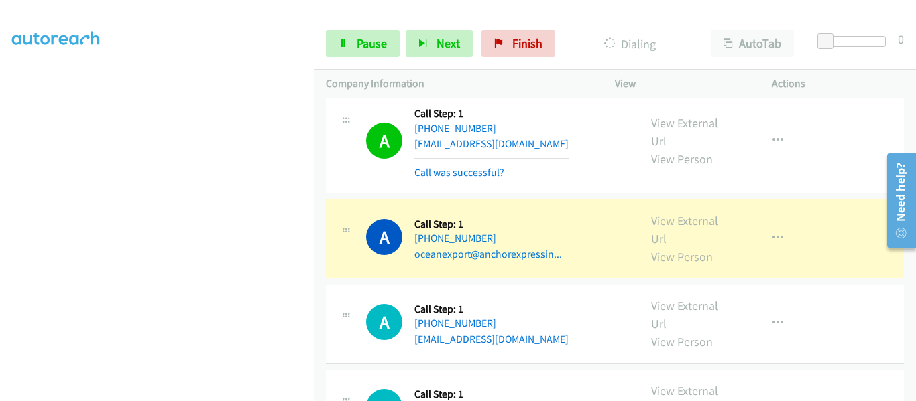
click at [680, 213] on link "View External Url" at bounding box center [684, 230] width 67 height 34
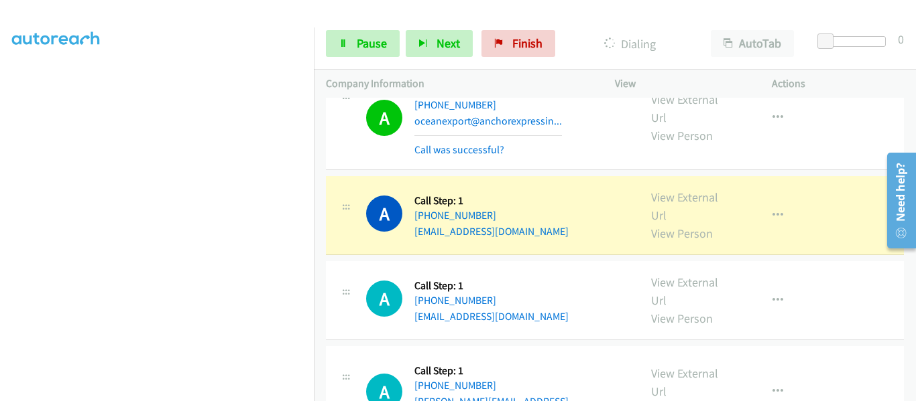
scroll to position [4731, 0]
click at [658, 189] on link "View External Url" at bounding box center [684, 206] width 67 height 34
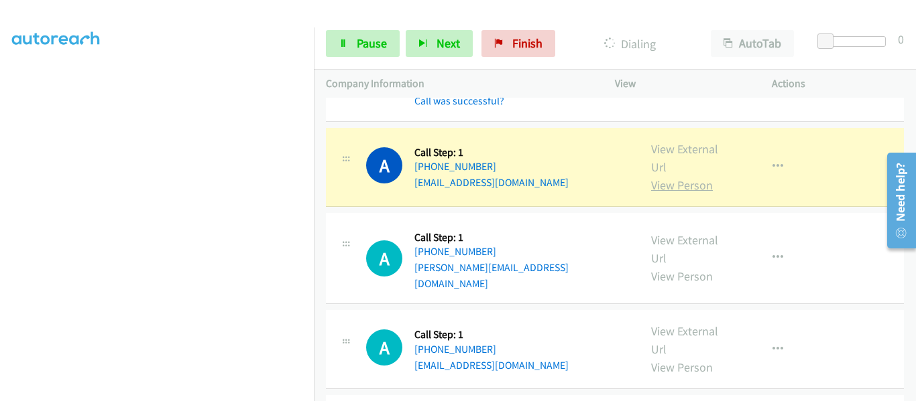
scroll to position [4865, 0]
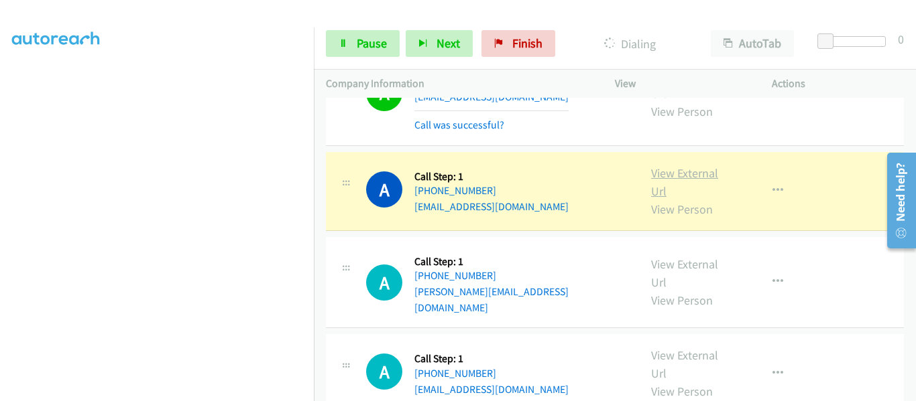
click at [701, 166] on link "View External Url" at bounding box center [684, 183] width 67 height 34
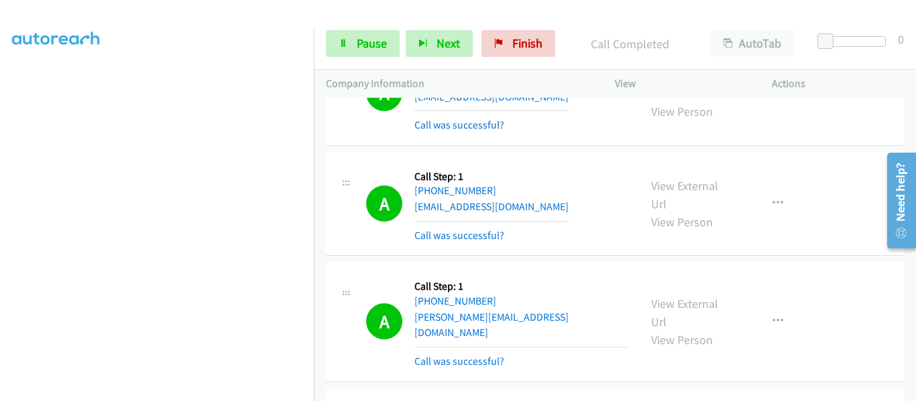
scroll to position [351, 0]
click at [366, 44] on span "Pause" at bounding box center [372, 43] width 30 height 15
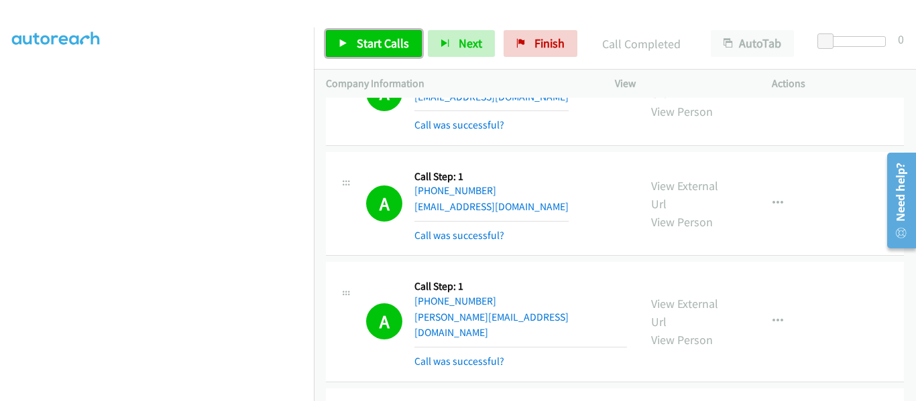
click at [340, 38] on link "Start Calls" at bounding box center [374, 43] width 96 height 27
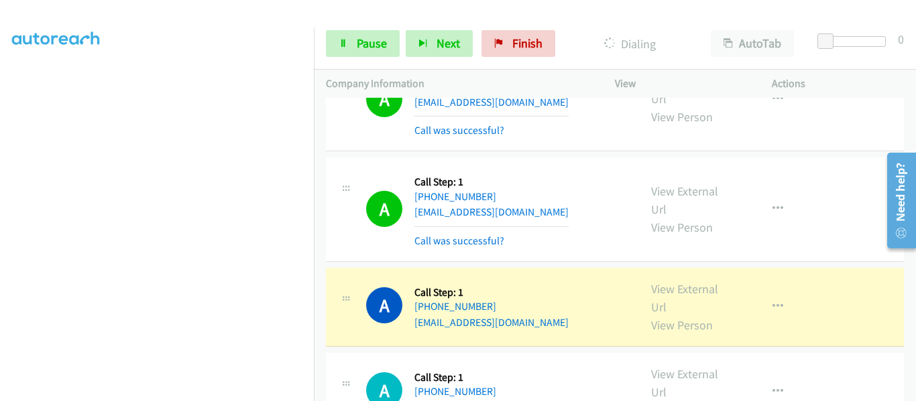
scroll to position [5200, 0]
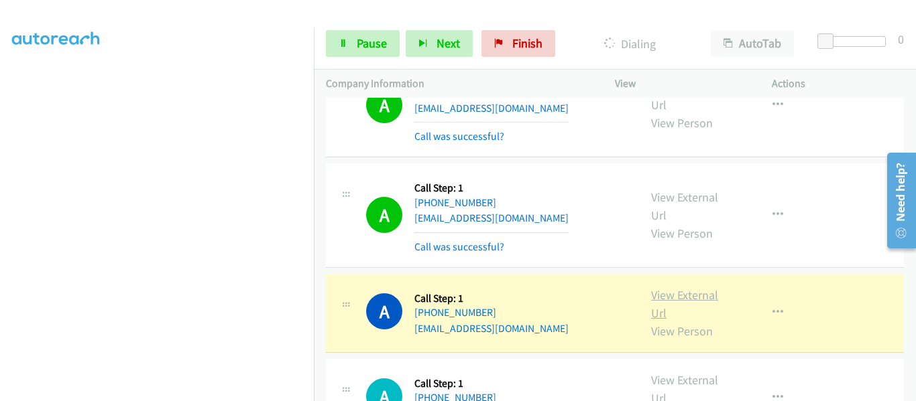
click at [691, 288] on link "View External Url" at bounding box center [684, 305] width 67 height 34
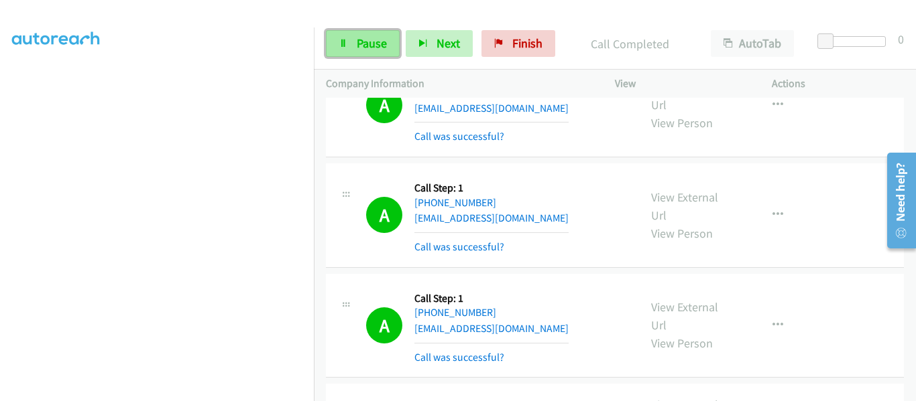
click at [348, 46] on link "Pause" at bounding box center [363, 43] width 74 height 27
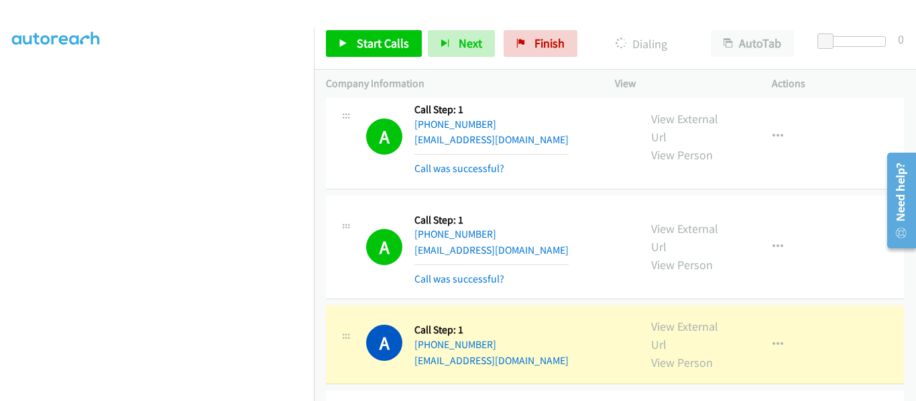
scroll to position [5334, 0]
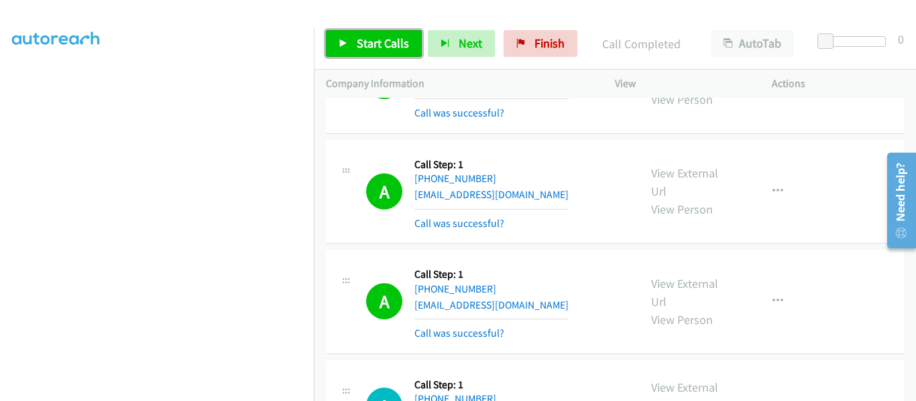
click at [337, 50] on link "Start Calls" at bounding box center [374, 43] width 96 height 27
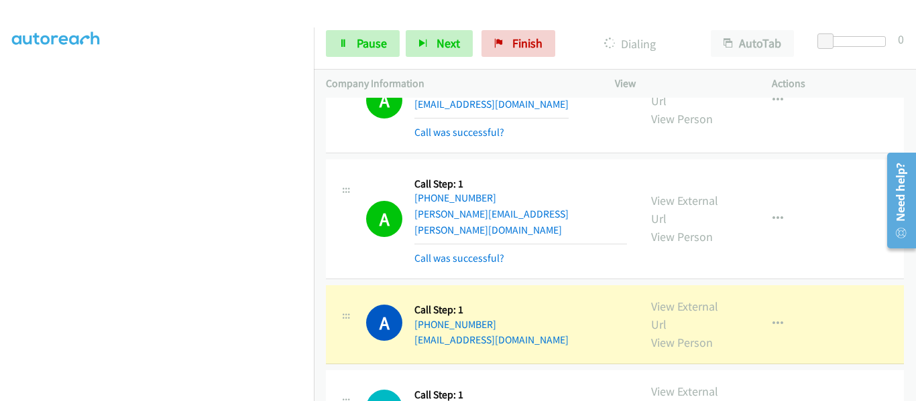
scroll to position [5602, 0]
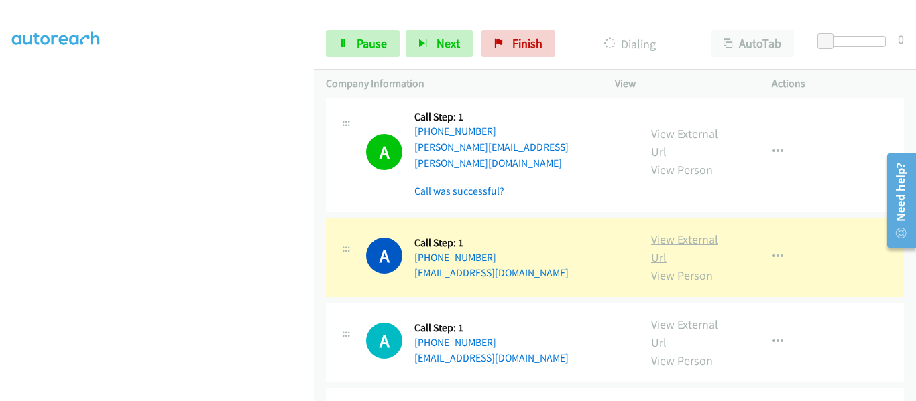
click at [680, 232] on link "View External Url" at bounding box center [684, 249] width 67 height 34
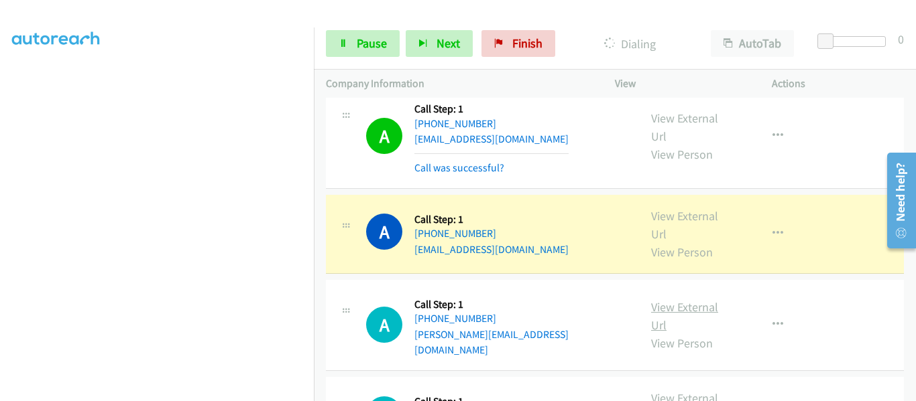
scroll to position [5669, 0]
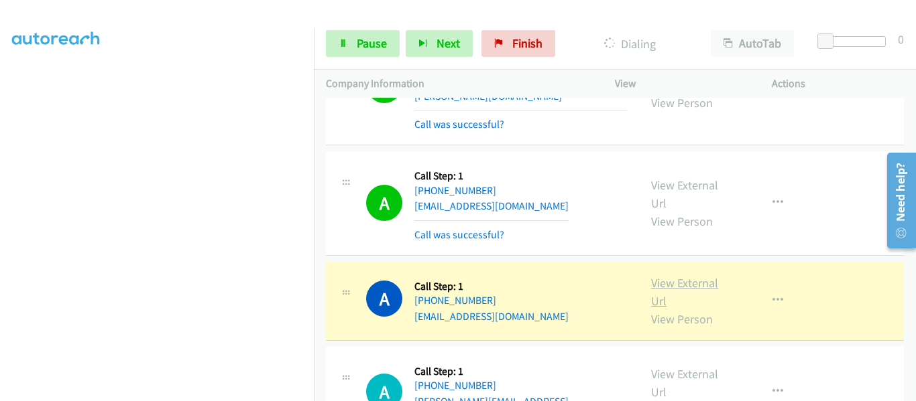
click at [676, 275] on link "View External Url" at bounding box center [684, 292] width 67 height 34
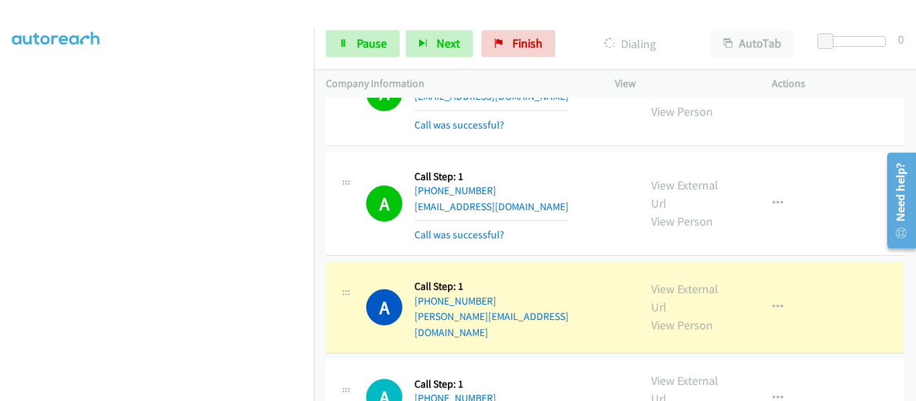
scroll to position [5803, 0]
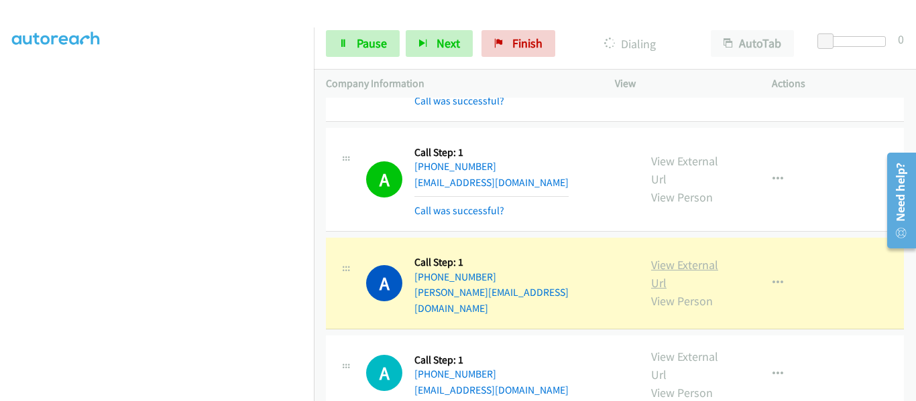
click at [680, 257] on link "View External Url" at bounding box center [684, 274] width 67 height 34
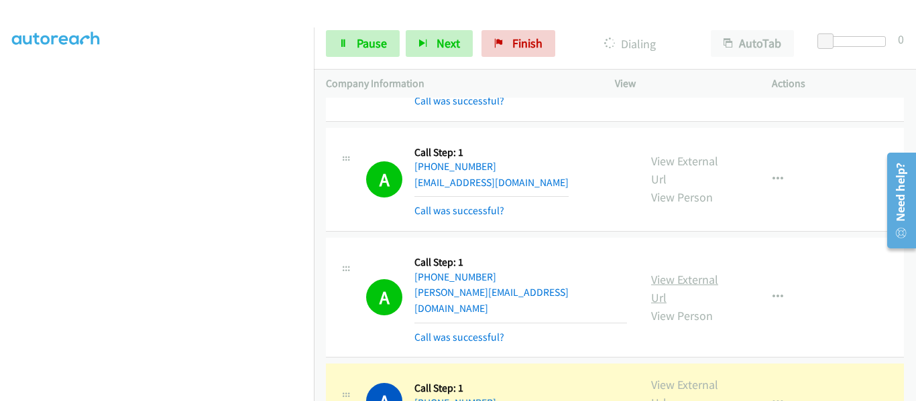
scroll to position [351, 0]
click at [342, 44] on icon at bounding box center [342, 44] width 9 height 9
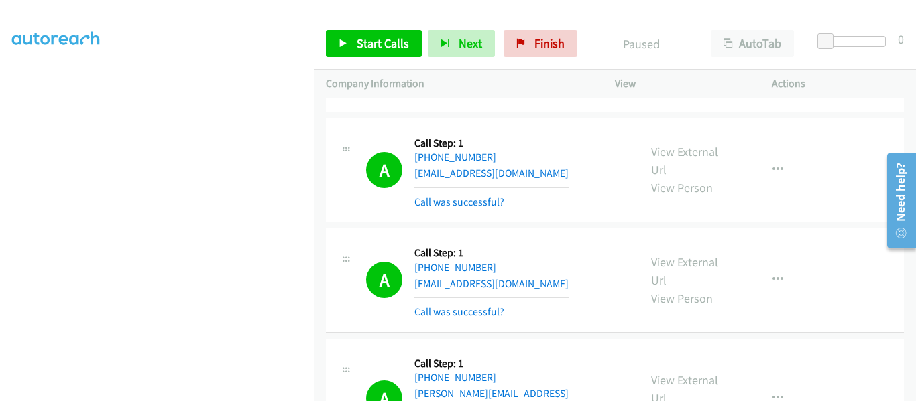
scroll to position [5334, 0]
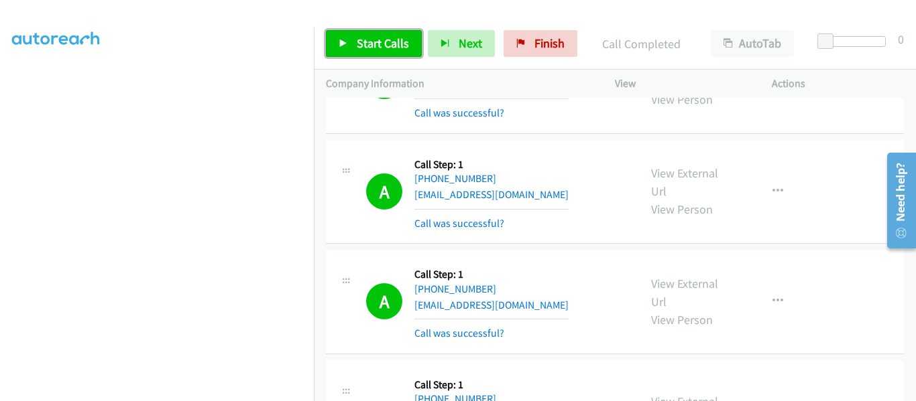
click at [340, 44] on icon at bounding box center [342, 44] width 9 height 9
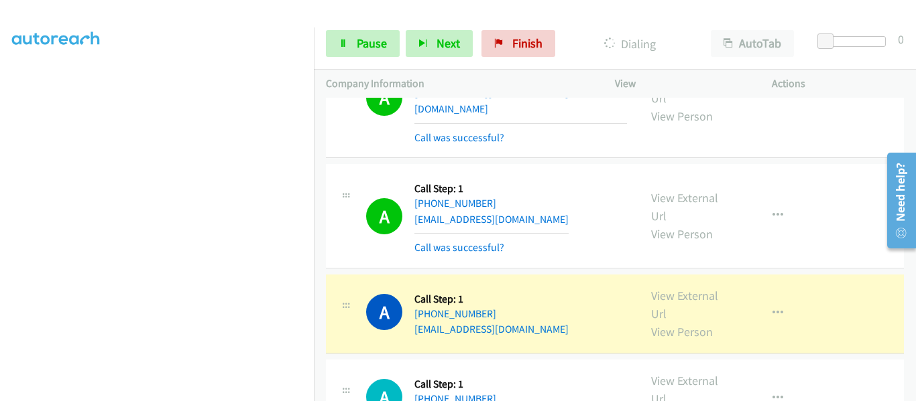
scroll to position [6005, 0]
click at [680, 287] on link "View External Url" at bounding box center [684, 304] width 67 height 34
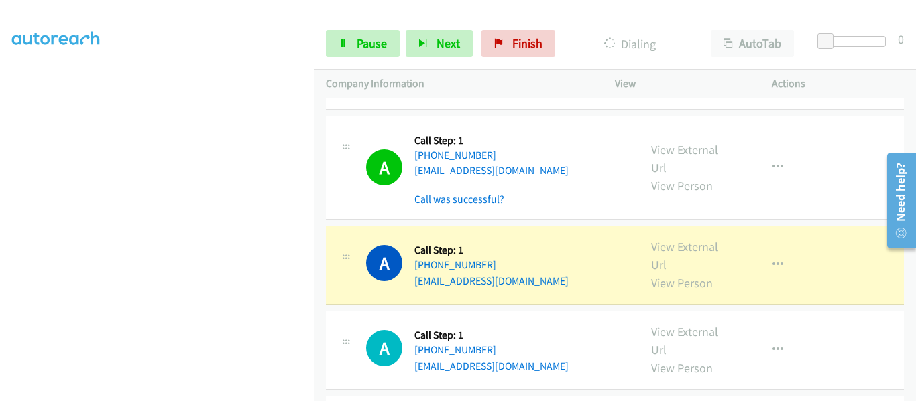
scroll to position [6139, 0]
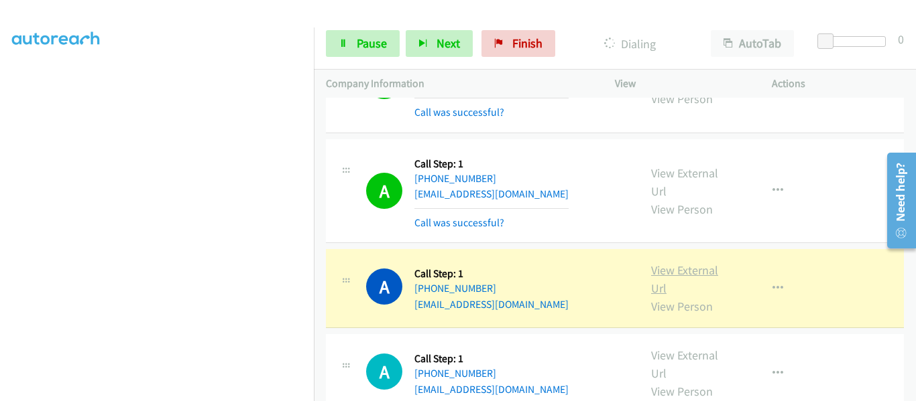
click at [684, 263] on link "View External Url" at bounding box center [684, 280] width 67 height 34
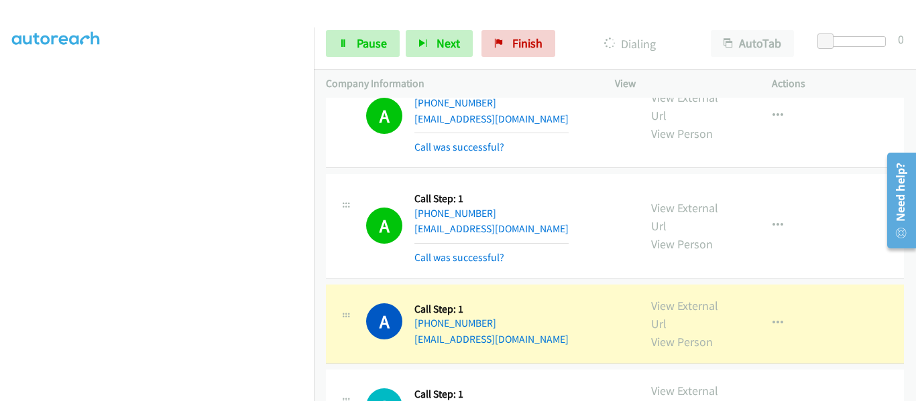
scroll to position [6340, 0]
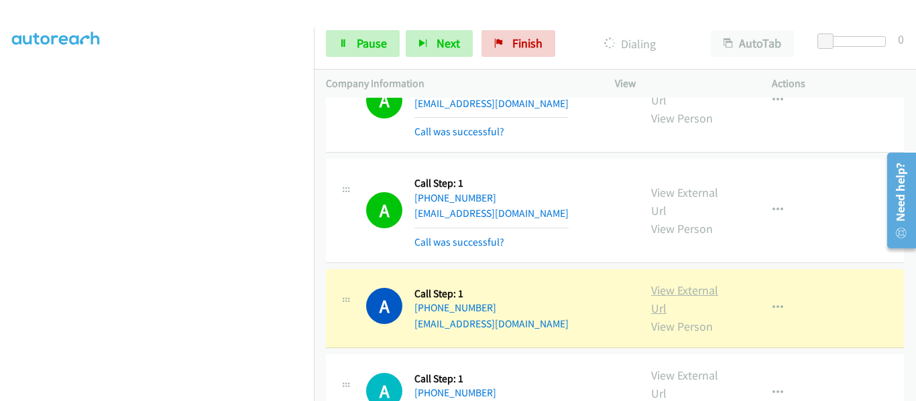
click at [683, 283] on link "View External Url" at bounding box center [684, 300] width 67 height 34
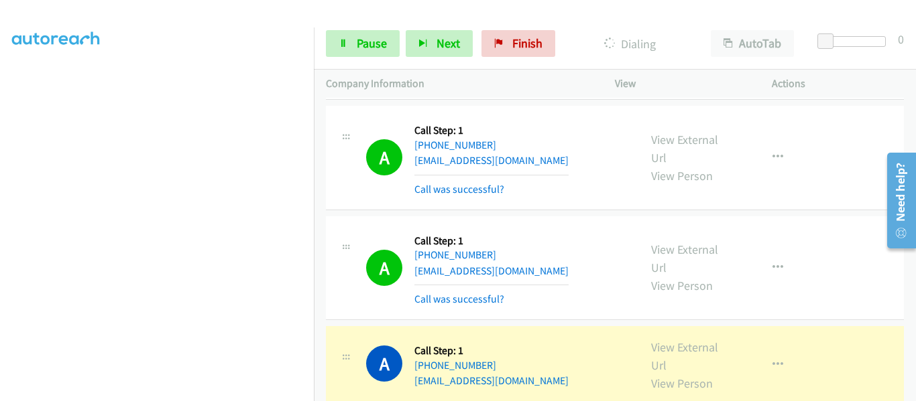
scroll to position [6474, 0]
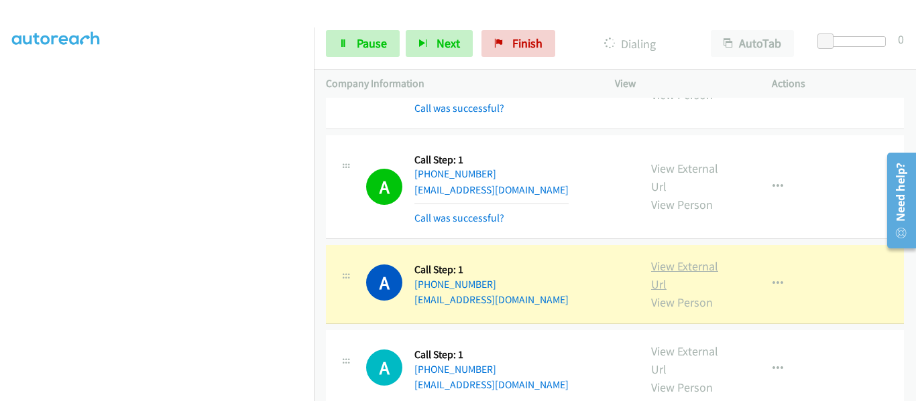
click at [697, 259] on link "View External Url" at bounding box center [684, 276] width 67 height 34
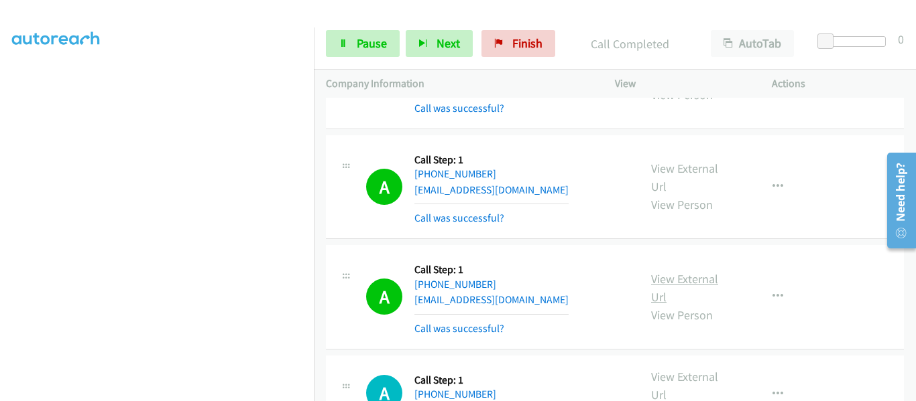
scroll to position [351, 0]
click at [344, 36] on link "Pause" at bounding box center [363, 43] width 74 height 27
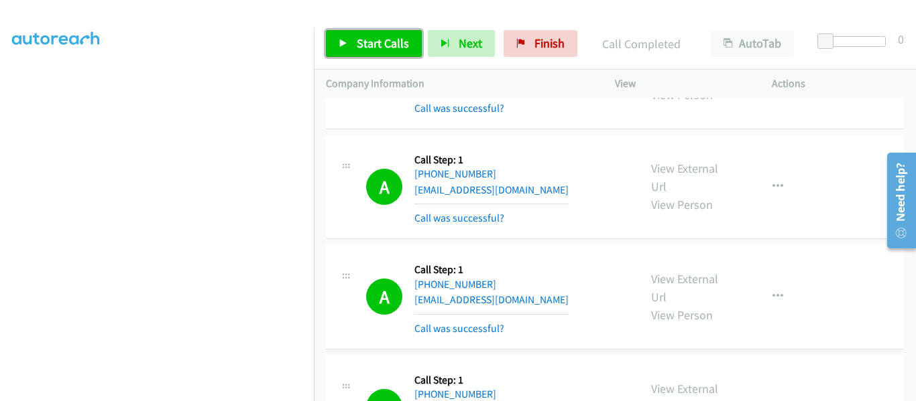
click at [345, 43] on icon at bounding box center [342, 44] width 9 height 9
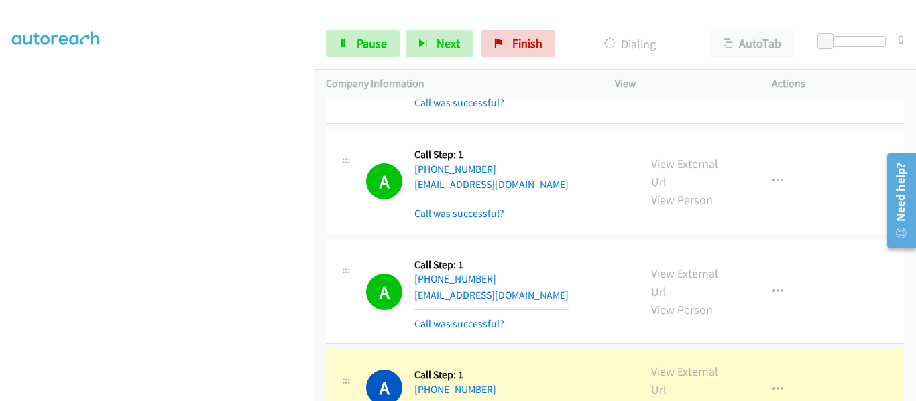
scroll to position [6675, 0]
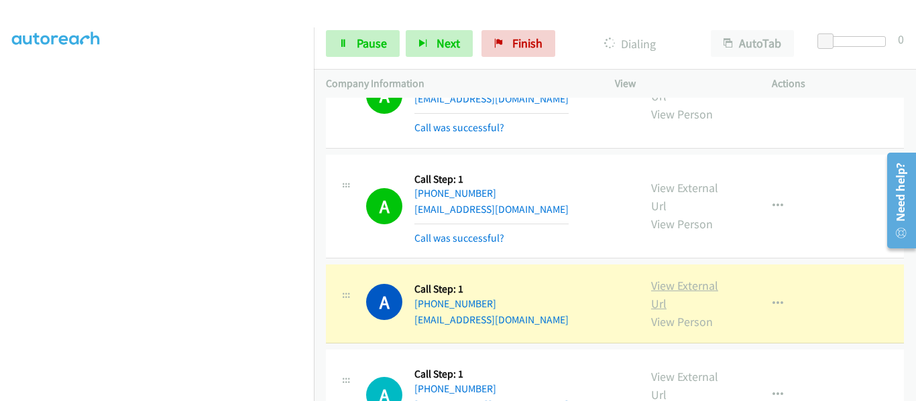
click at [685, 278] on link "View External Url" at bounding box center [684, 295] width 67 height 34
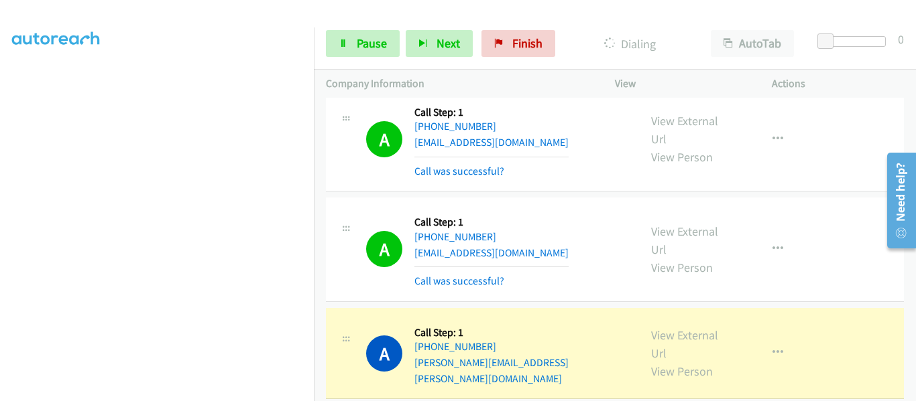
scroll to position [6809, 0]
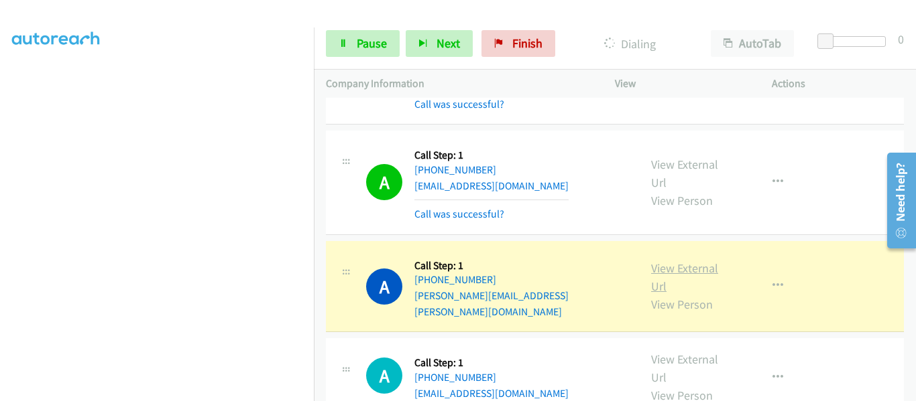
click at [685, 261] on link "View External Url" at bounding box center [684, 278] width 67 height 34
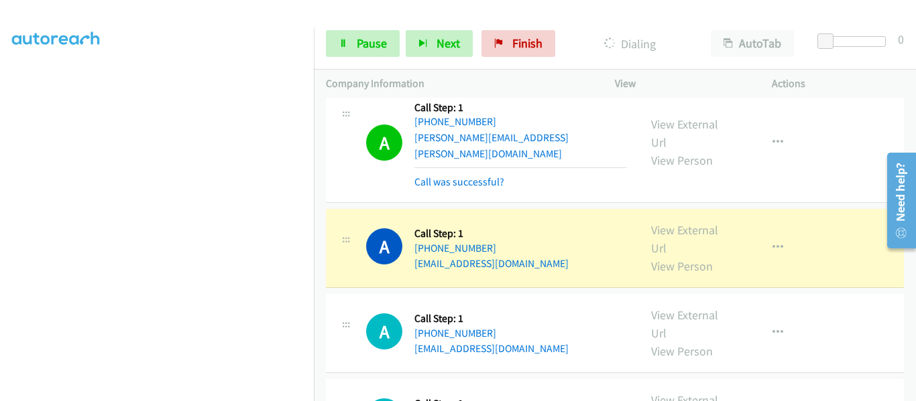
scroll to position [6943, 0]
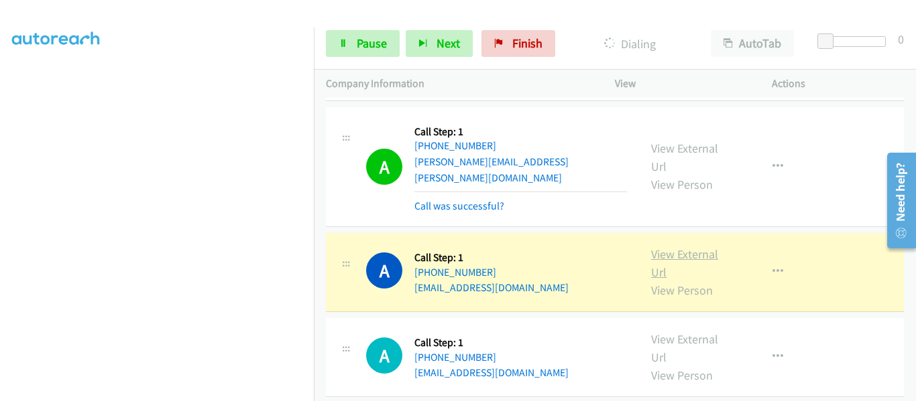
click at [694, 247] on link "View External Url" at bounding box center [684, 264] width 67 height 34
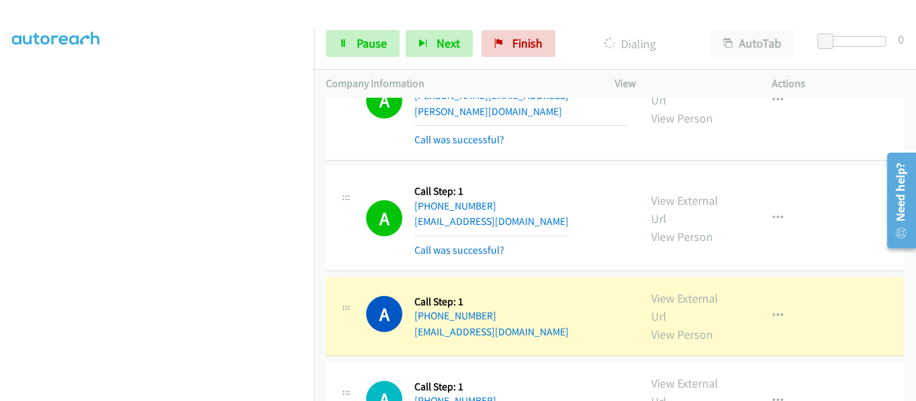
scroll to position [7010, 0]
click at [681, 290] on link "View External Url" at bounding box center [684, 307] width 67 height 34
click at [692, 290] on link "View External Url" at bounding box center [684, 307] width 67 height 34
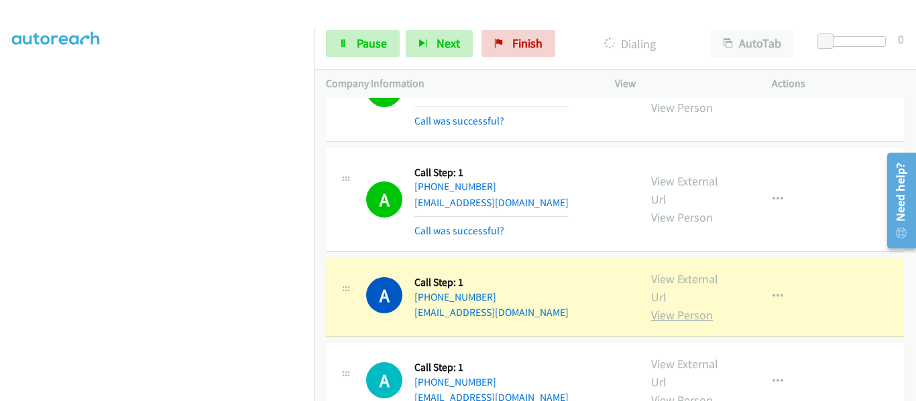
scroll to position [7144, 0]
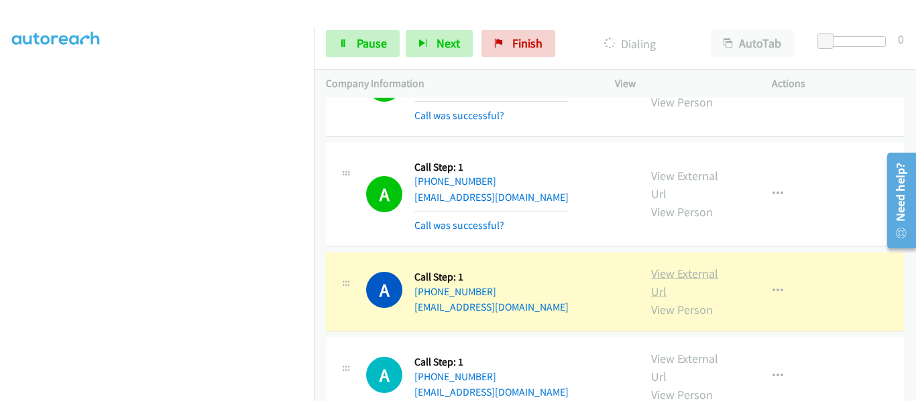
click at [693, 266] on link "View External Url" at bounding box center [684, 283] width 67 height 34
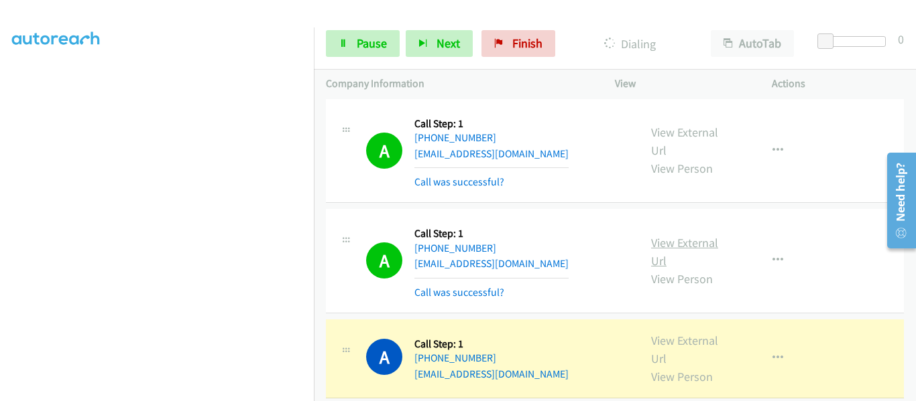
scroll to position [7211, 0]
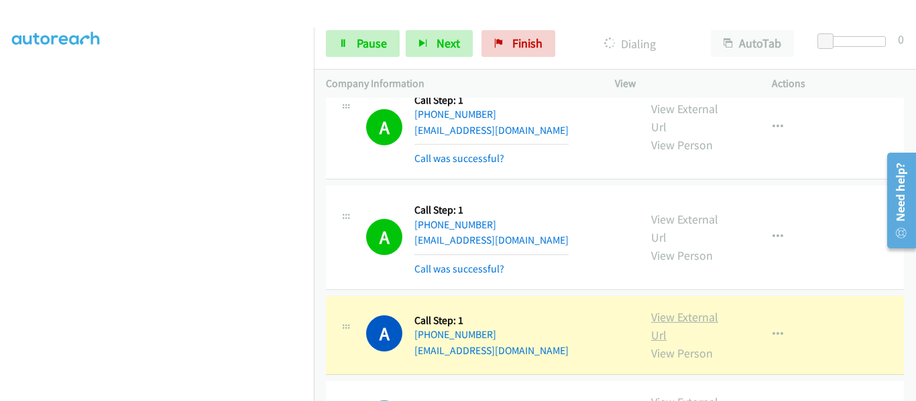
click at [676, 310] on link "View External Url" at bounding box center [684, 327] width 67 height 34
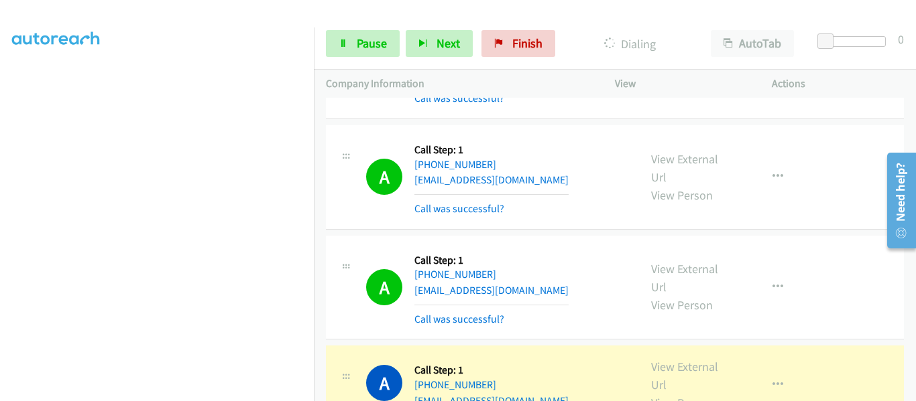
scroll to position [7278, 0]
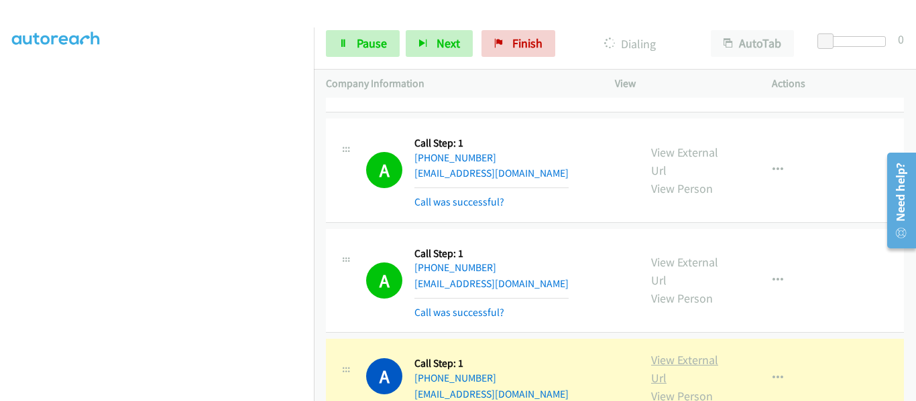
click at [688, 353] on link "View External Url" at bounding box center [684, 370] width 67 height 34
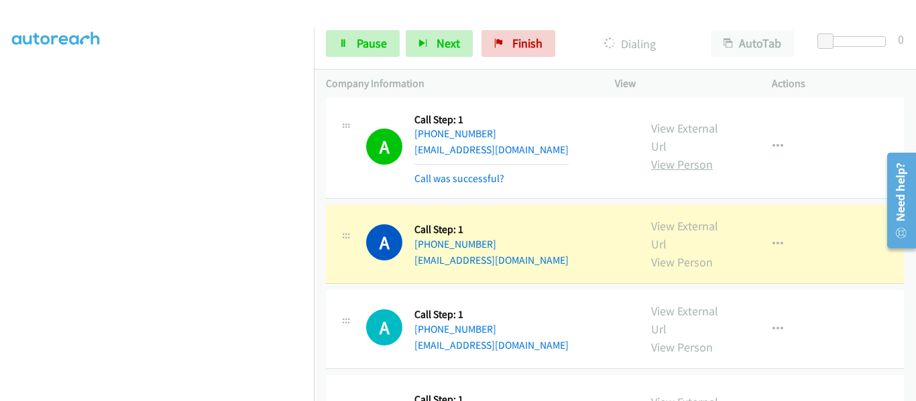
scroll to position [7345, 0]
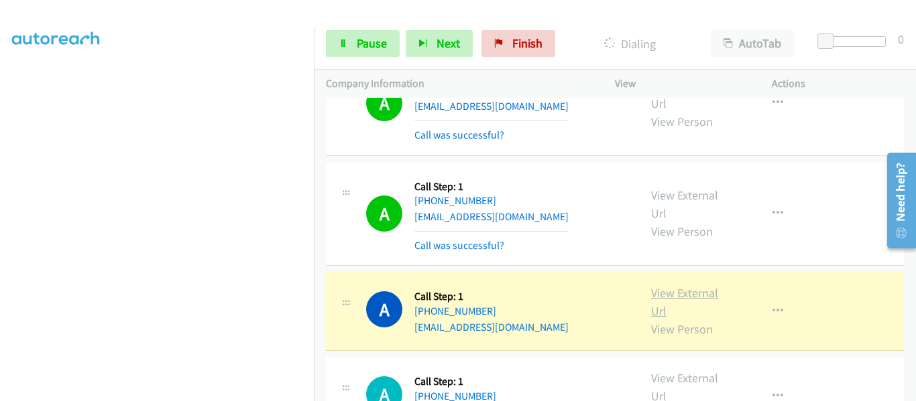
click at [691, 286] on link "View External Url" at bounding box center [684, 303] width 67 height 34
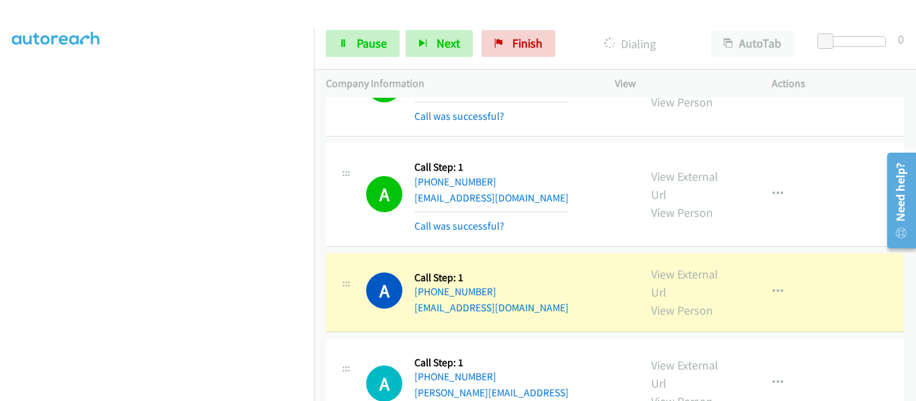
scroll to position [7479, 0]
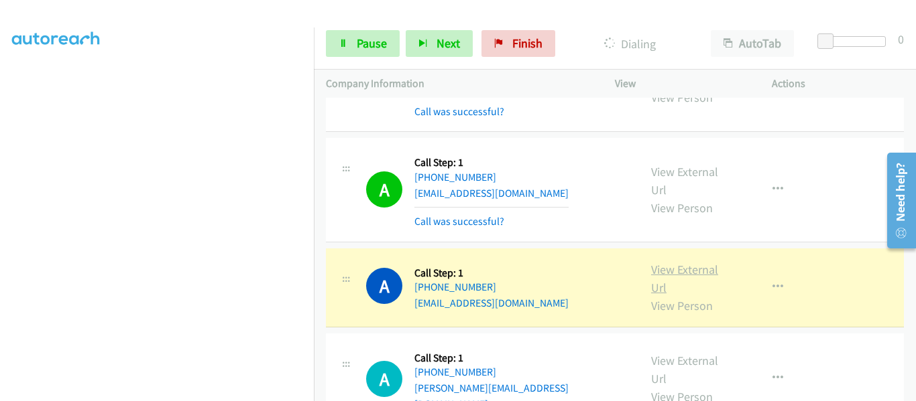
click at [664, 262] on link "View External Url" at bounding box center [684, 279] width 67 height 34
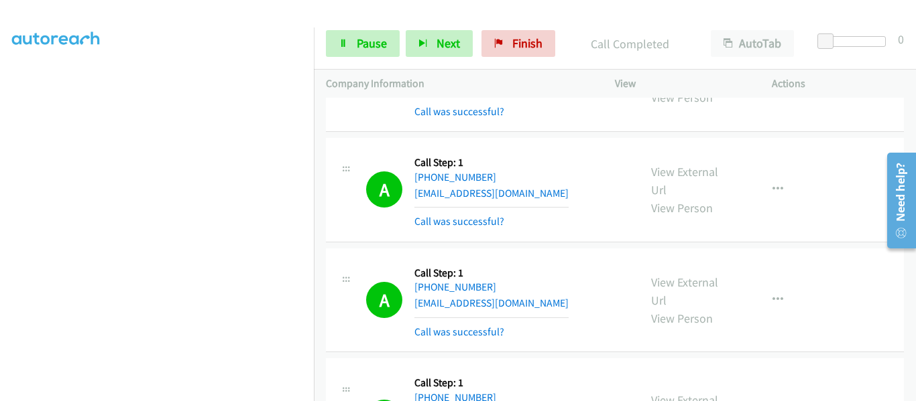
scroll to position [7613, 0]
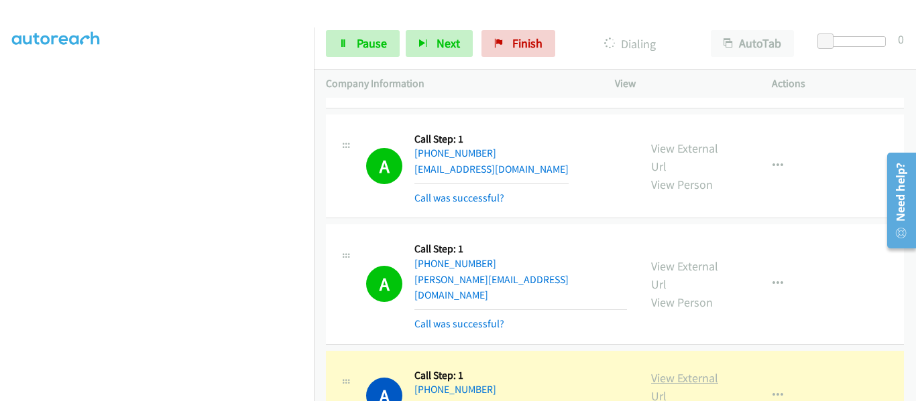
click at [671, 371] on link "View External Url" at bounding box center [684, 388] width 67 height 34
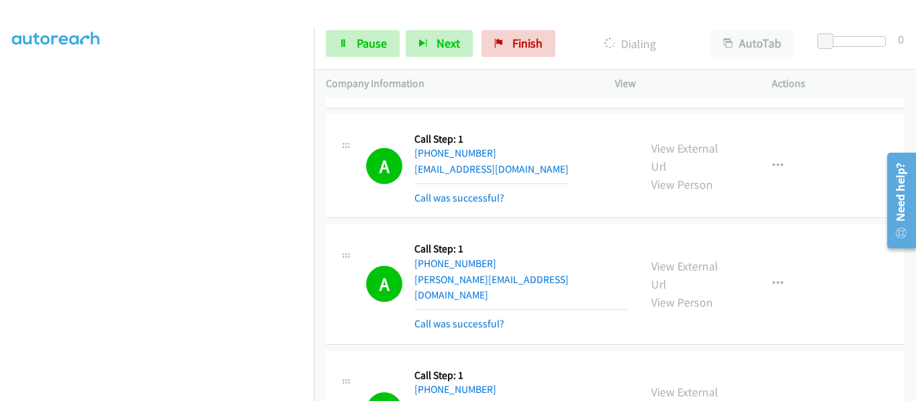
scroll to position [9, 0]
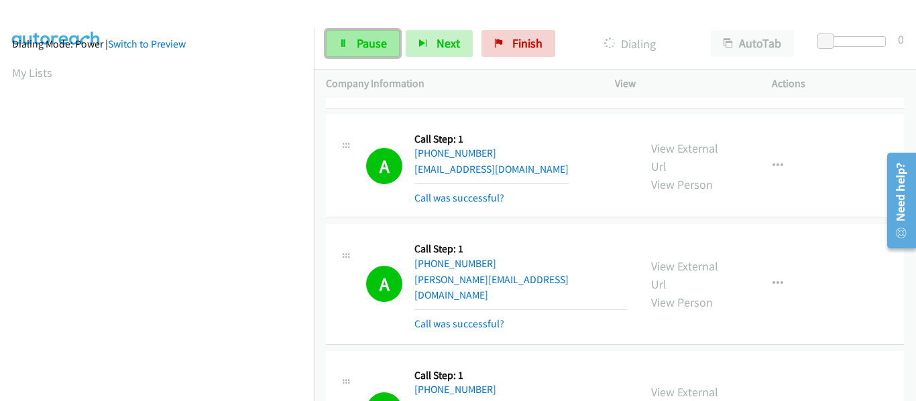
click at [352, 49] on link "Pause" at bounding box center [363, 43] width 74 height 27
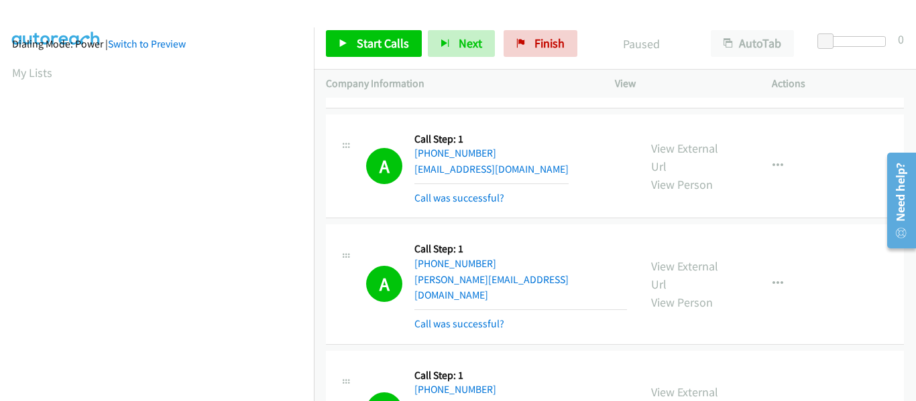
scroll to position [351, 0]
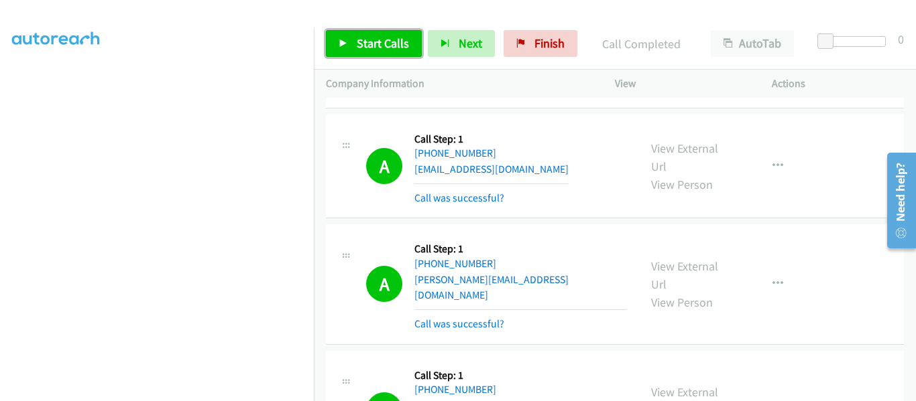
click at [348, 43] on link "Start Calls" at bounding box center [374, 43] width 96 height 27
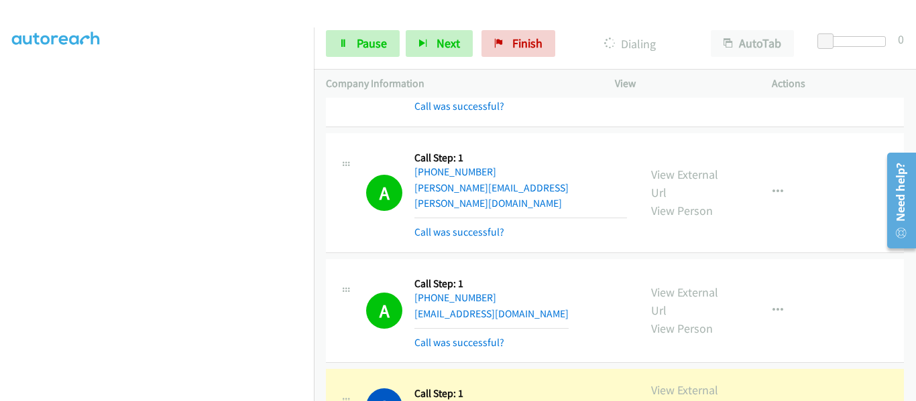
scroll to position [7948, 0]
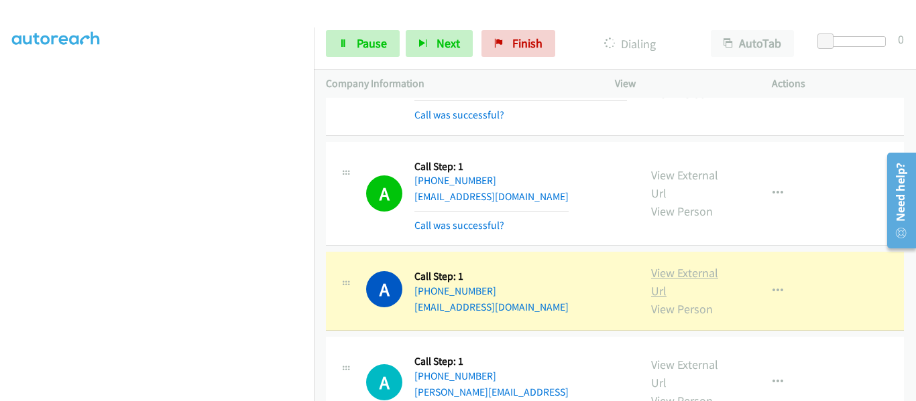
click at [688, 265] on link "View External Url" at bounding box center [684, 282] width 67 height 34
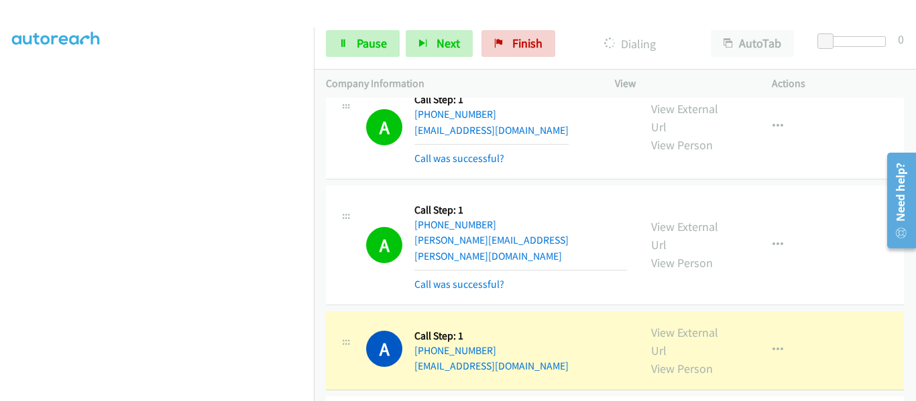
scroll to position [8149, 0]
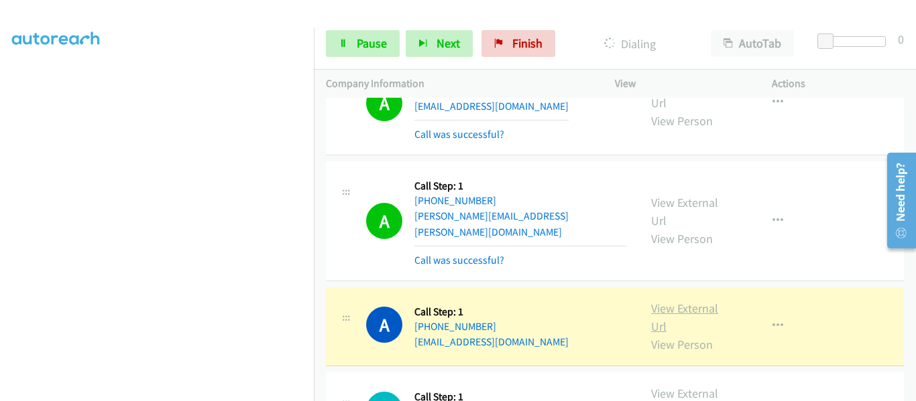
click at [673, 301] on link "View External Url" at bounding box center [684, 318] width 67 height 34
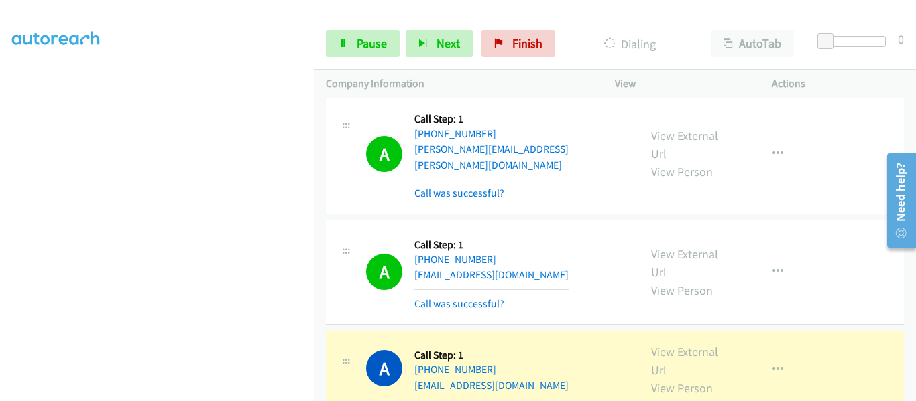
scroll to position [8283, 0]
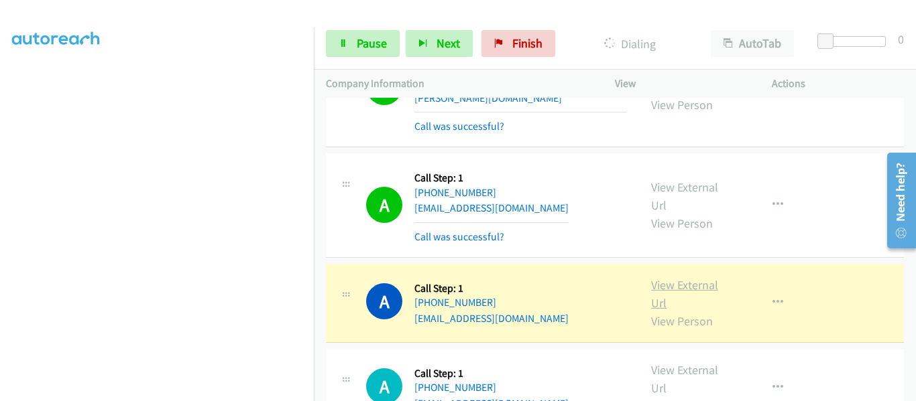
click at [674, 277] on link "View External Url" at bounding box center [684, 294] width 67 height 34
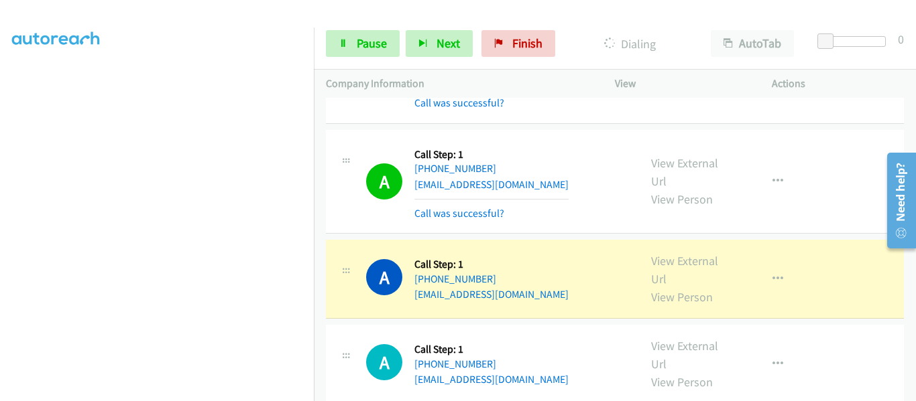
scroll to position [8350, 0]
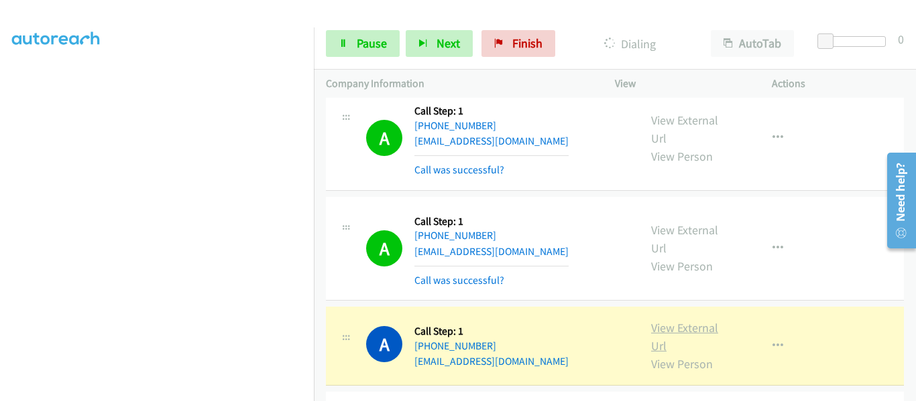
click at [682, 320] on link "View External Url" at bounding box center [684, 337] width 67 height 34
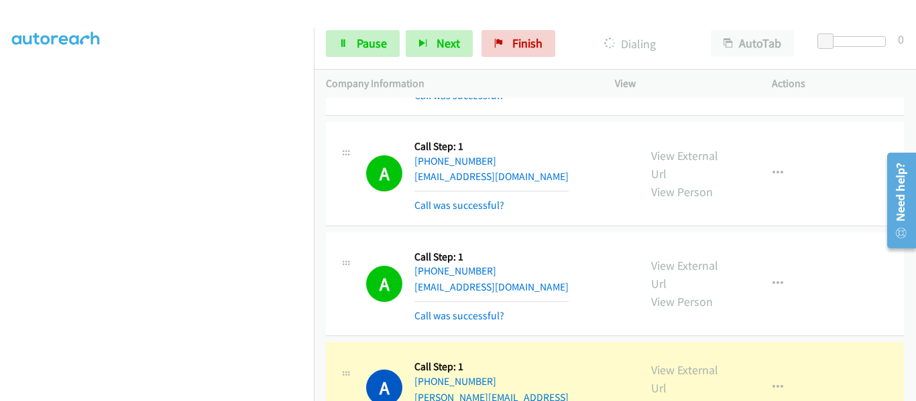
scroll to position [8551, 0]
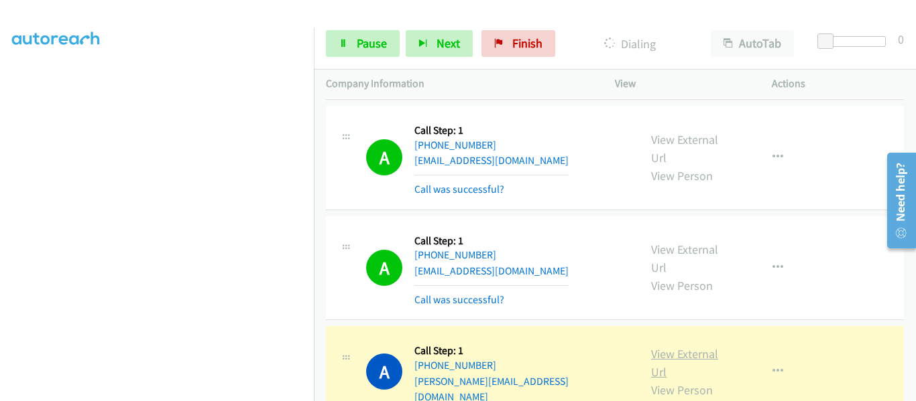
click at [662, 347] on link "View External Url" at bounding box center [684, 364] width 67 height 34
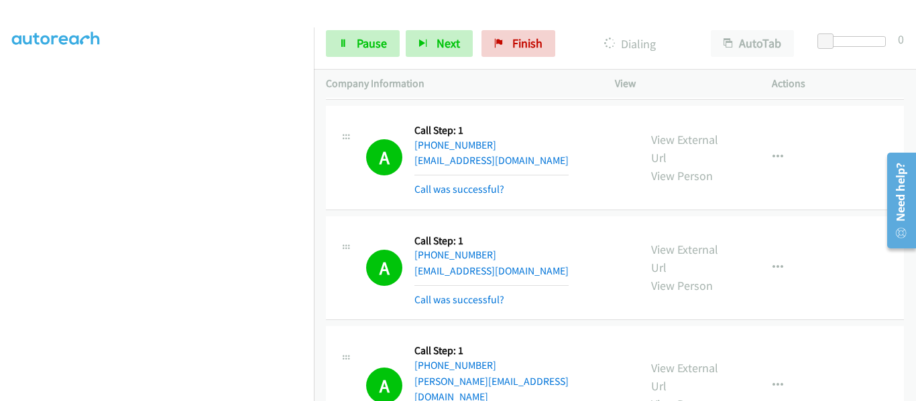
scroll to position [8685, 0]
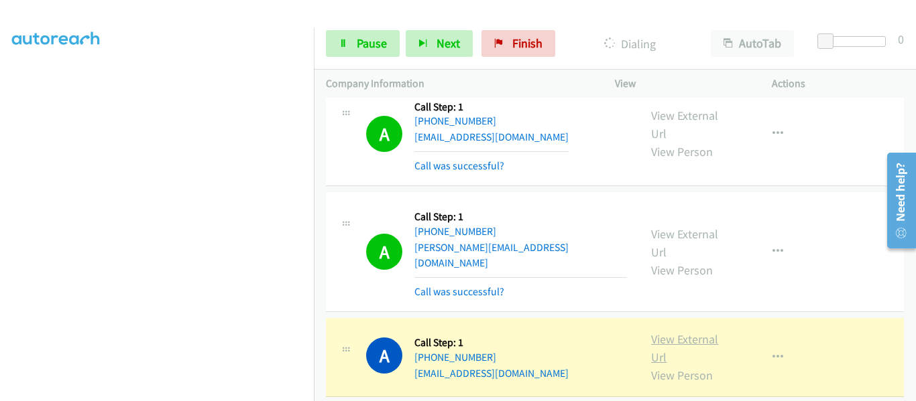
click at [670, 332] on link "View External Url" at bounding box center [684, 349] width 67 height 34
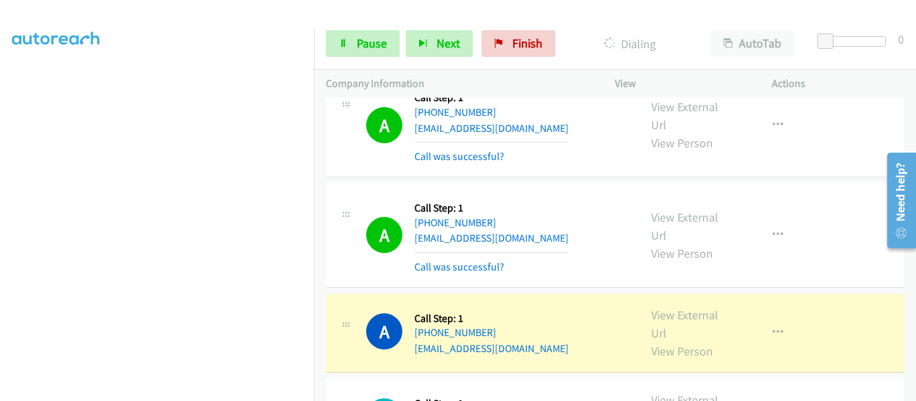
scroll to position [8954, 0]
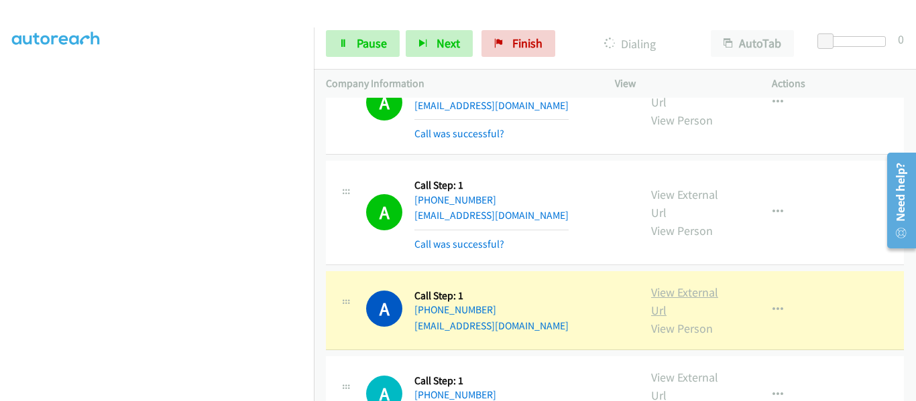
click at [674, 285] on link "View External Url" at bounding box center [684, 302] width 67 height 34
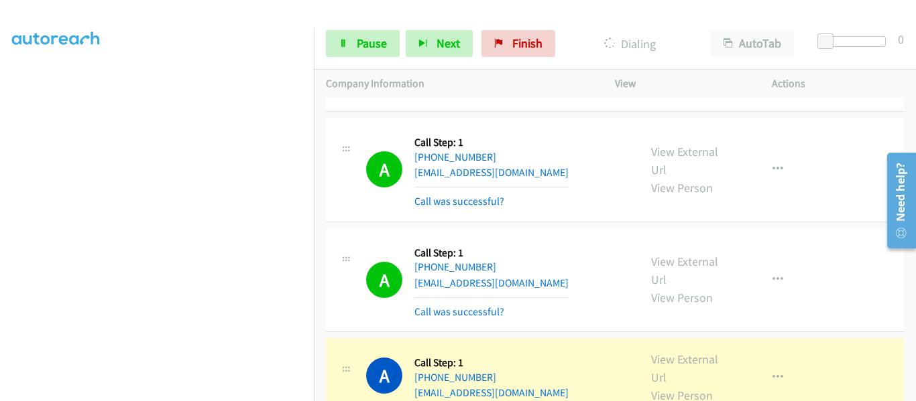
scroll to position [9021, 0]
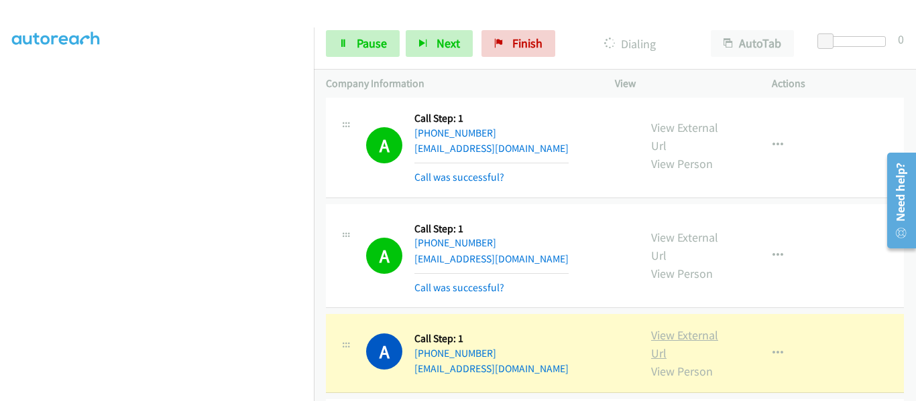
click at [688, 328] on link "View External Url" at bounding box center [684, 345] width 67 height 34
click at [353, 38] on link "Pause" at bounding box center [363, 43] width 74 height 27
